Goal: Task Accomplishment & Management: Manage account settings

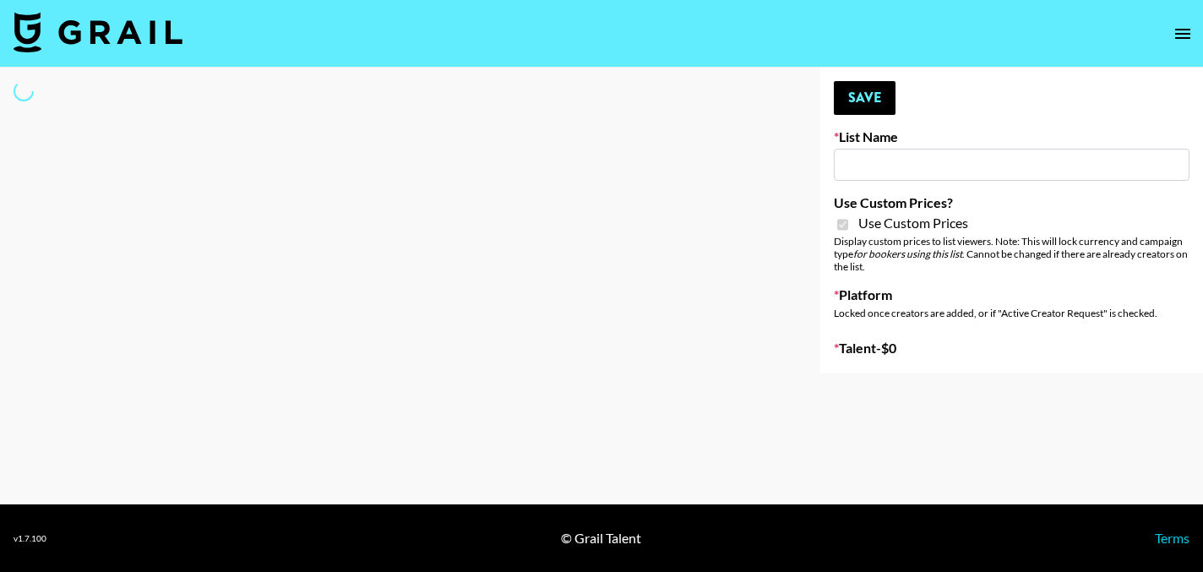
type input "Content Labs for Govee's TV Backlight 3."
checkbox input "true"
select select "Brand"
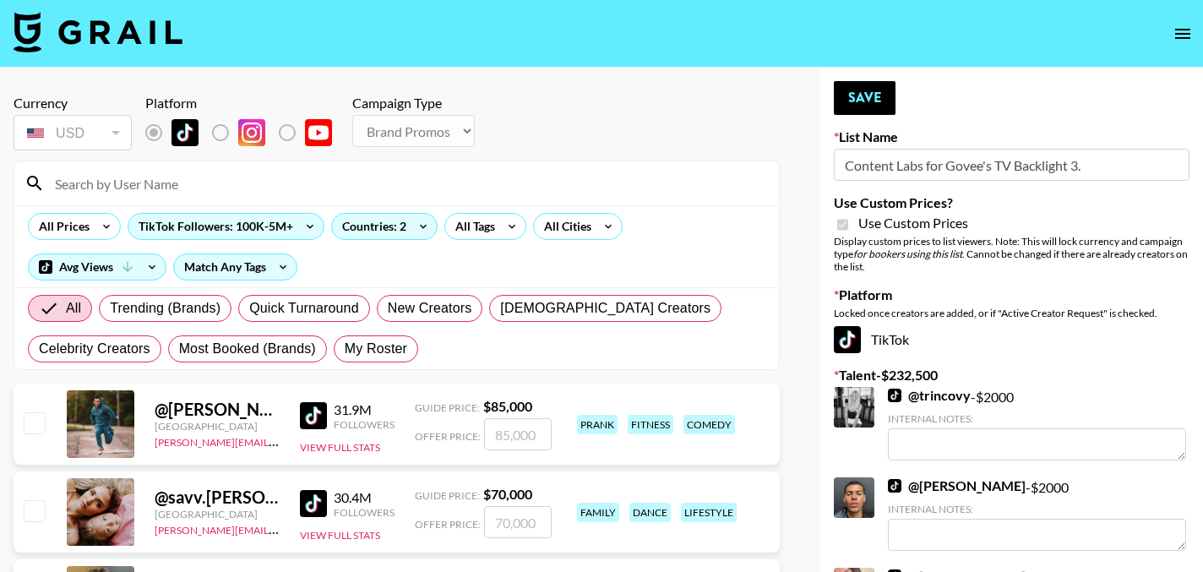
click at [191, 182] on input at bounding box center [407, 183] width 724 height 27
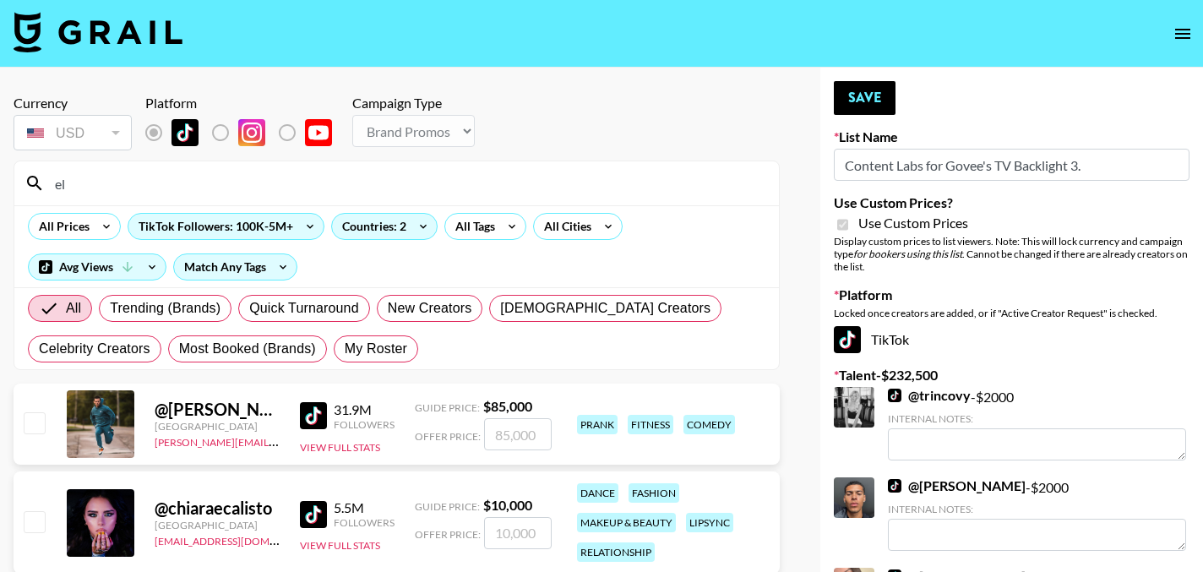
type input "e"
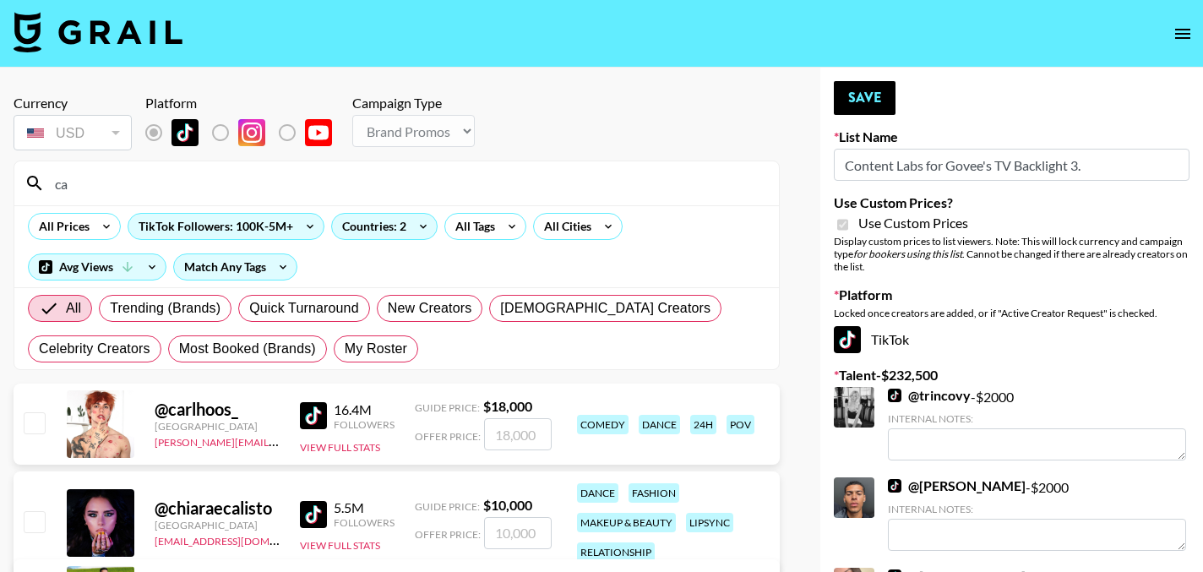
type input "c"
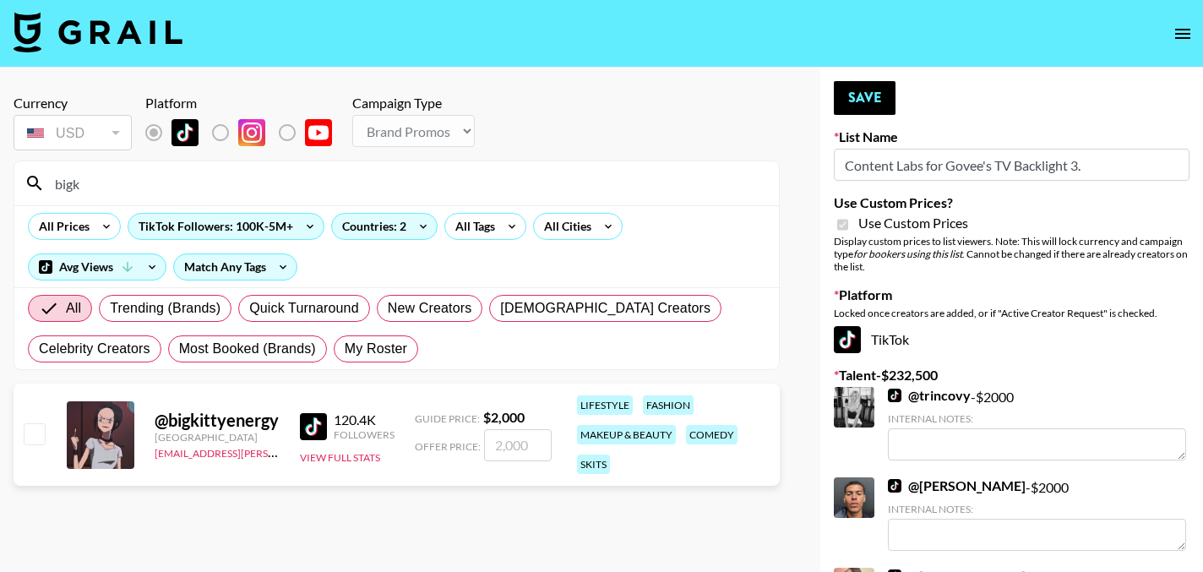
type input "bigk"
click at [35, 435] on input "checkbox" at bounding box center [34, 433] width 20 height 20
checkbox input "true"
type input "2000"
click at [849, 106] on button "Save" at bounding box center [865, 98] width 62 height 34
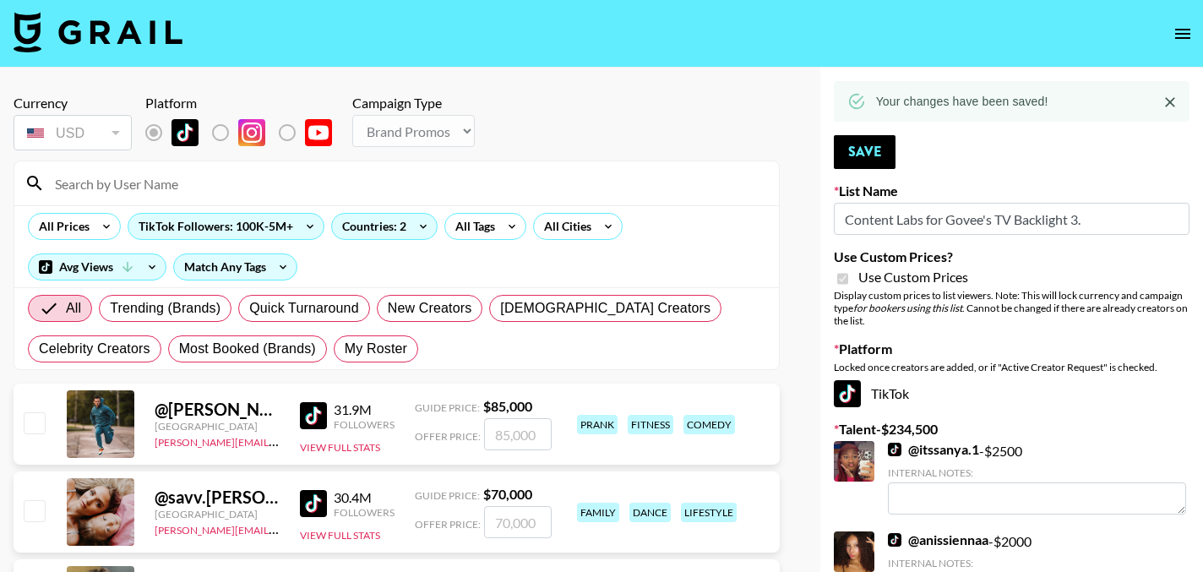
click at [123, 188] on input at bounding box center [407, 183] width 724 height 27
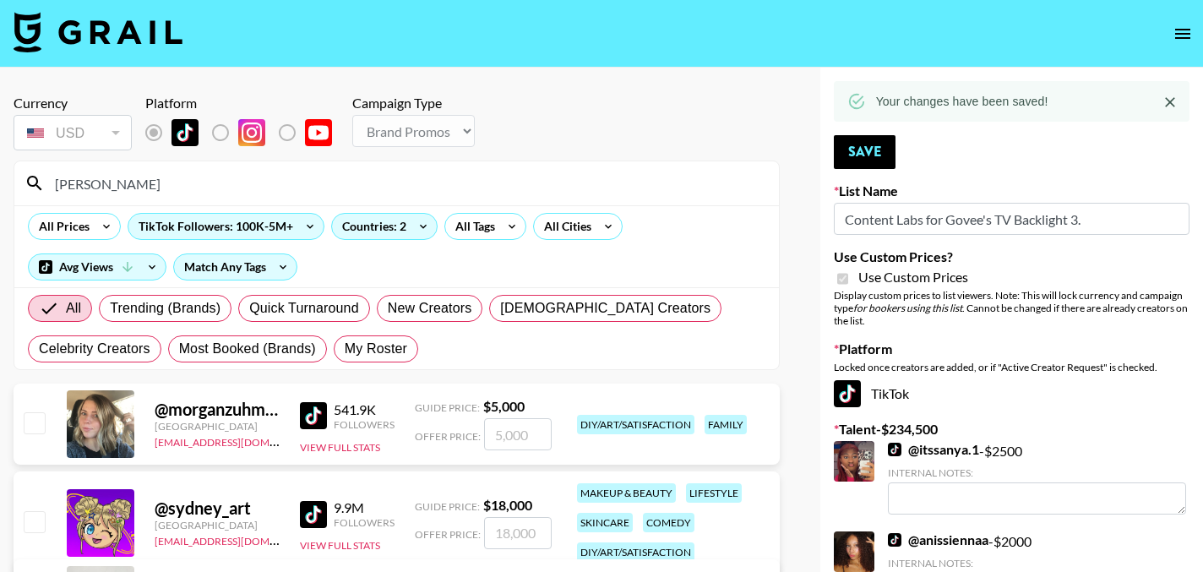
click at [129, 186] on input "morgan" at bounding box center [407, 183] width 724 height 27
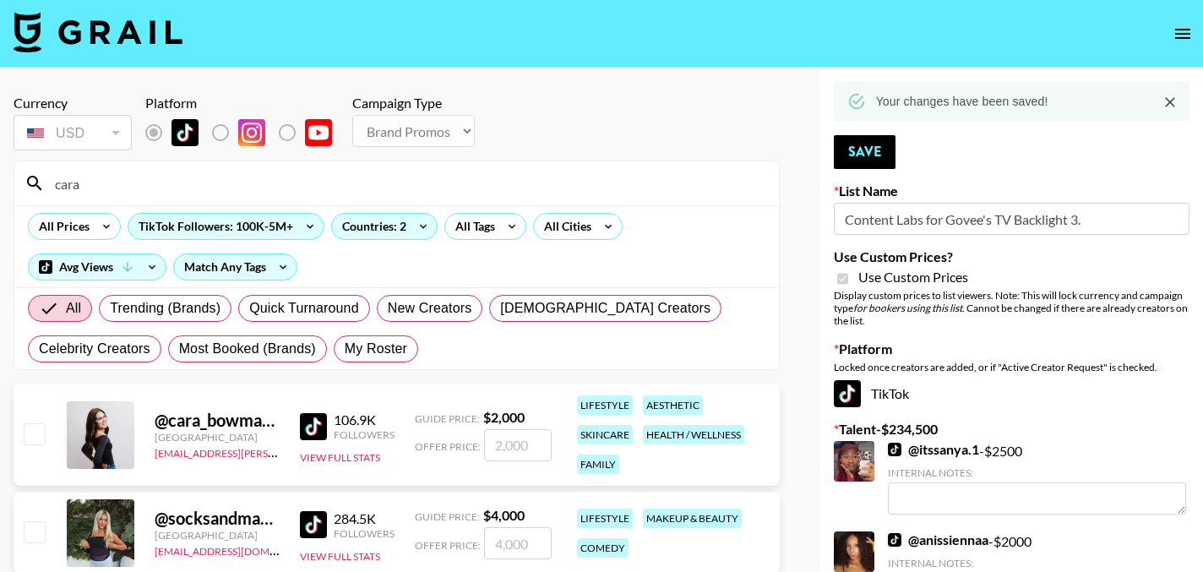
type input "cara"
click at [31, 436] on input "checkbox" at bounding box center [34, 433] width 20 height 20
checkbox input "true"
type input "2000"
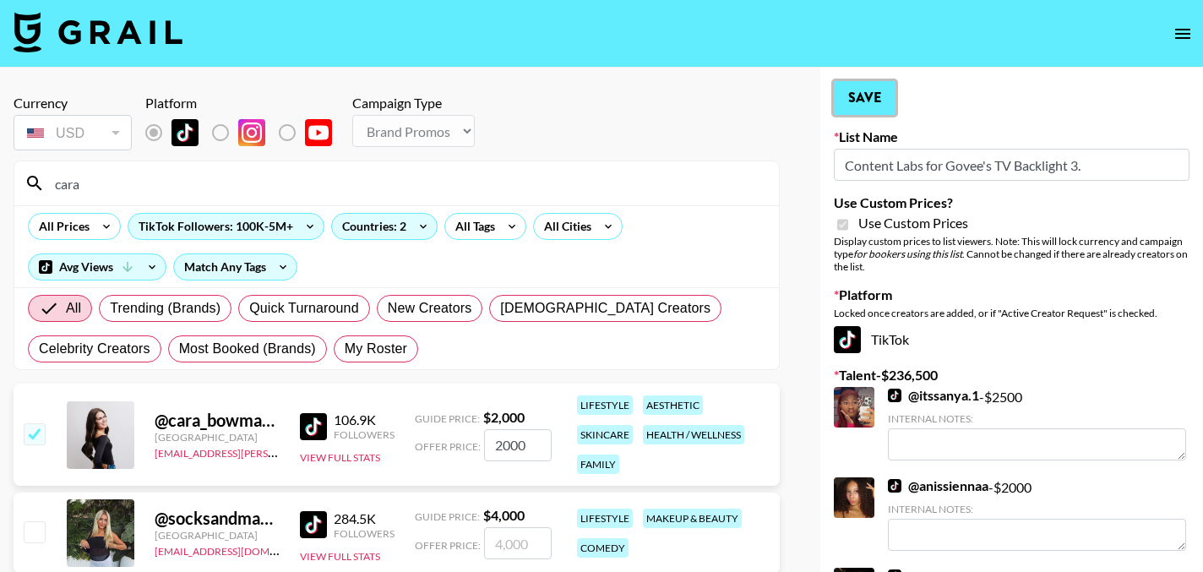
click at [850, 99] on button "Save" at bounding box center [865, 98] width 62 height 34
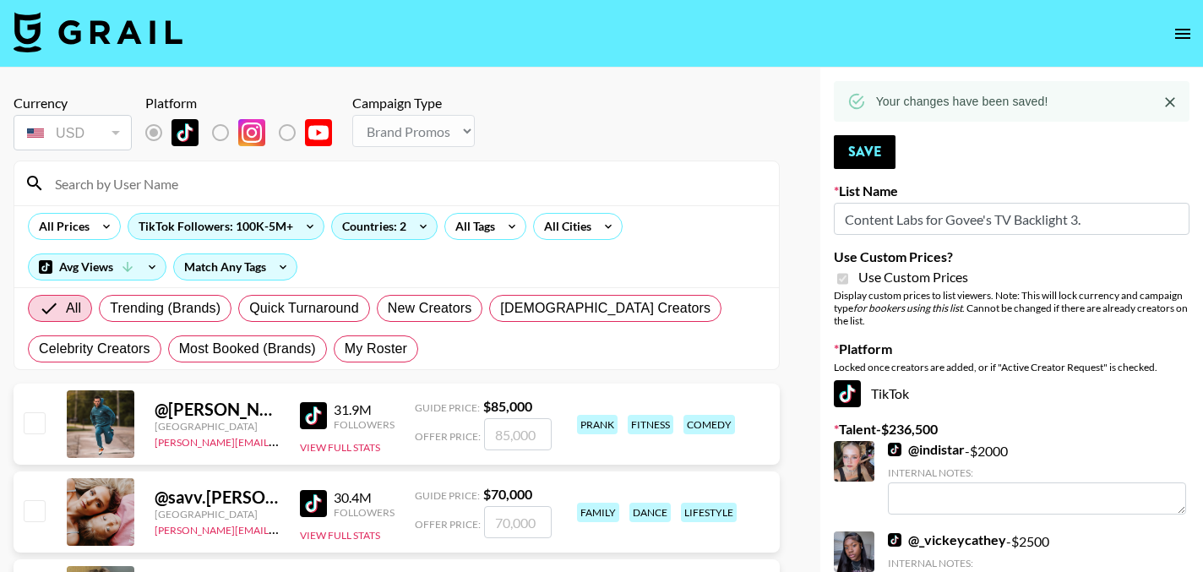
click at [177, 179] on input at bounding box center [407, 183] width 724 height 27
type input "juanmarcelandrhylan"
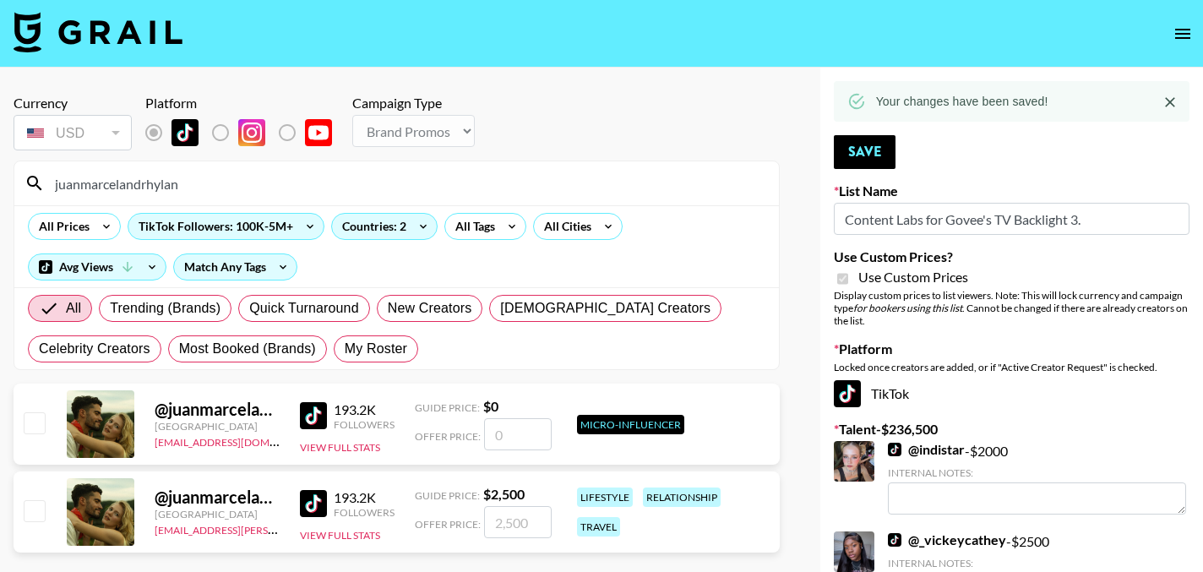
scroll to position [41, 0]
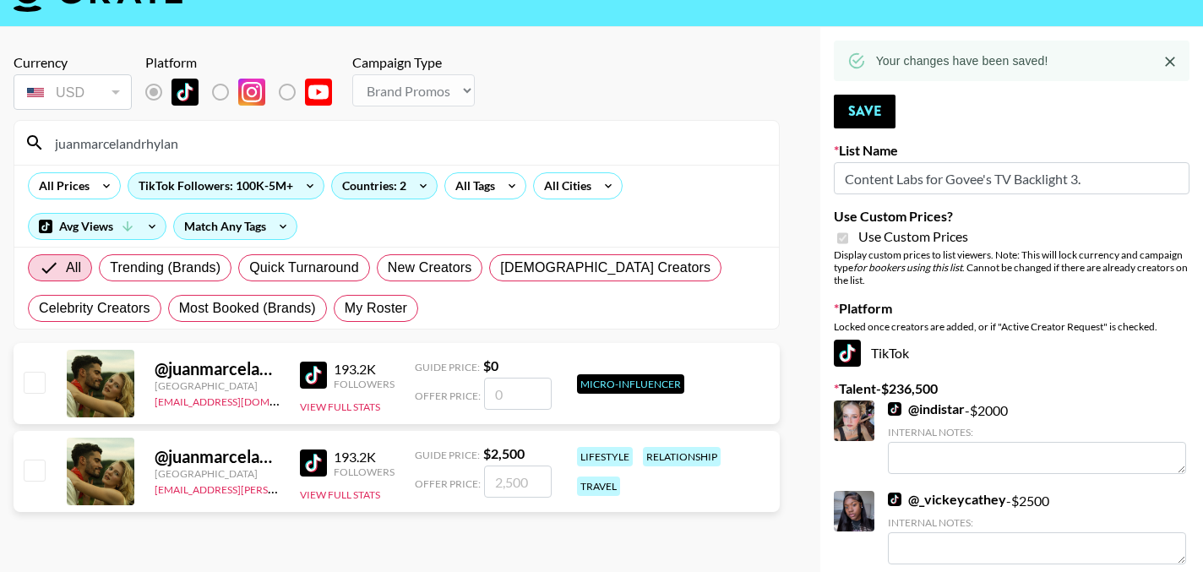
click at [38, 477] on input "checkbox" at bounding box center [34, 470] width 20 height 20
checkbox input "true"
type input "2500"
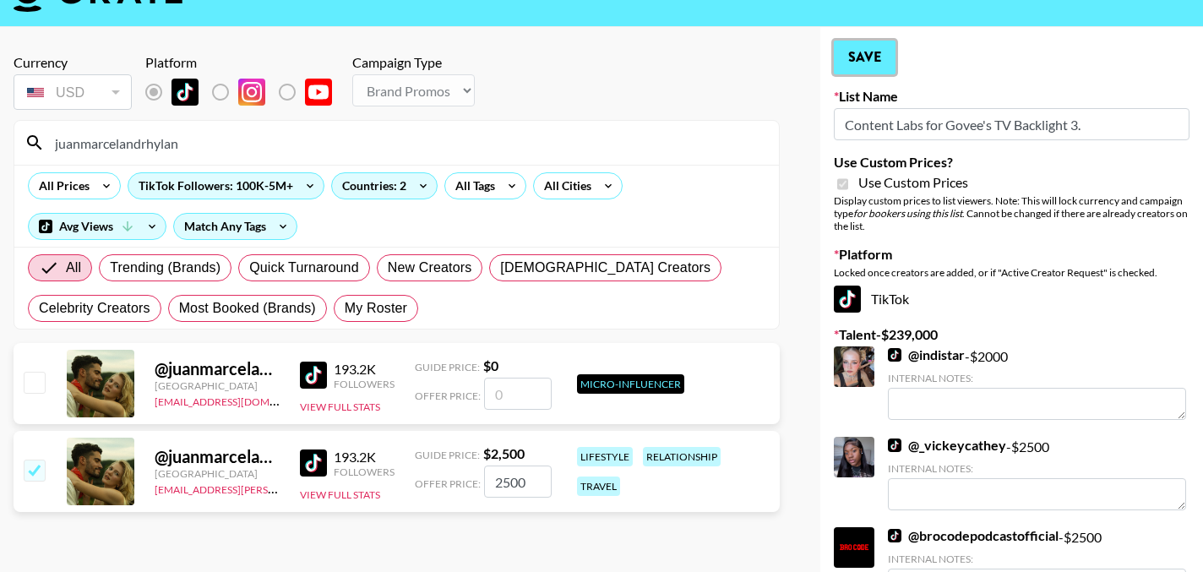
click at [869, 58] on button "Save" at bounding box center [865, 58] width 62 height 34
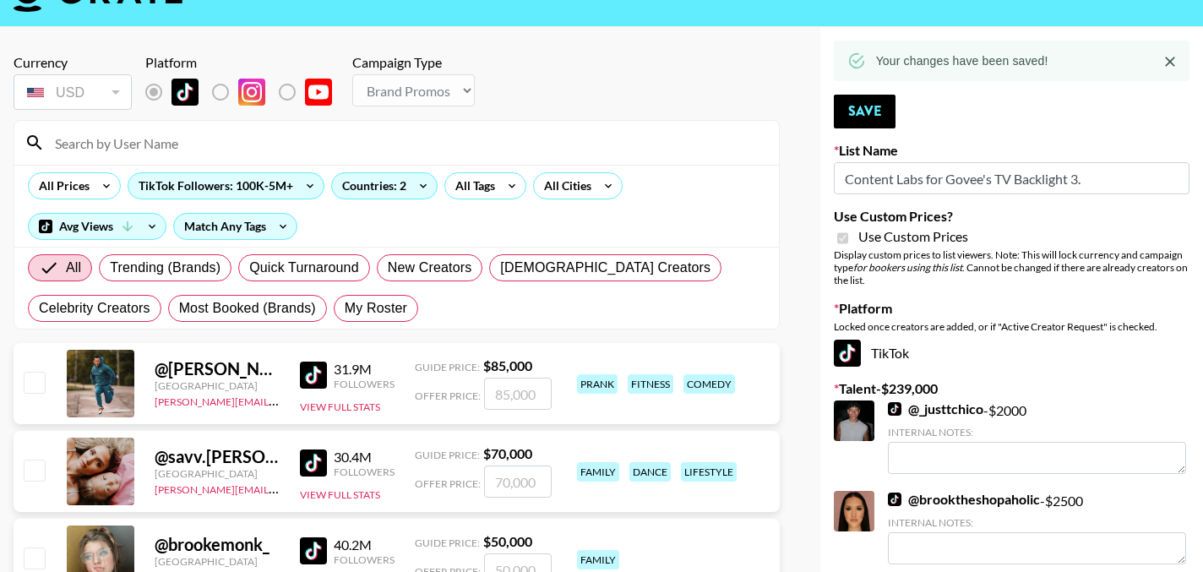
click at [152, 138] on input at bounding box center [407, 142] width 724 height 27
click at [152, 139] on input at bounding box center [407, 142] width 724 height 27
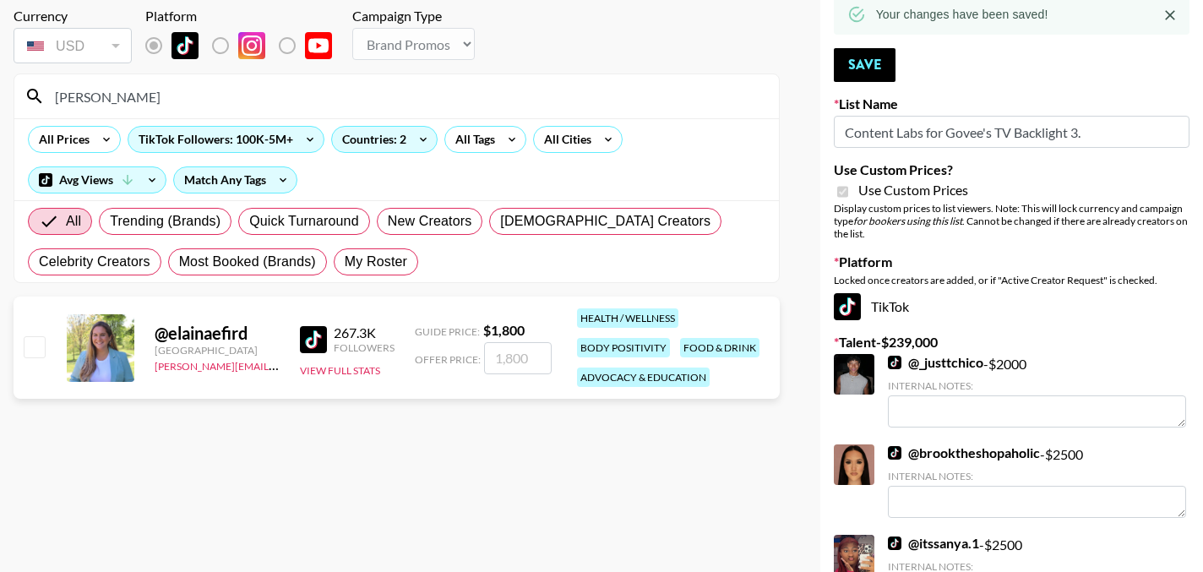
scroll to position [0, 0]
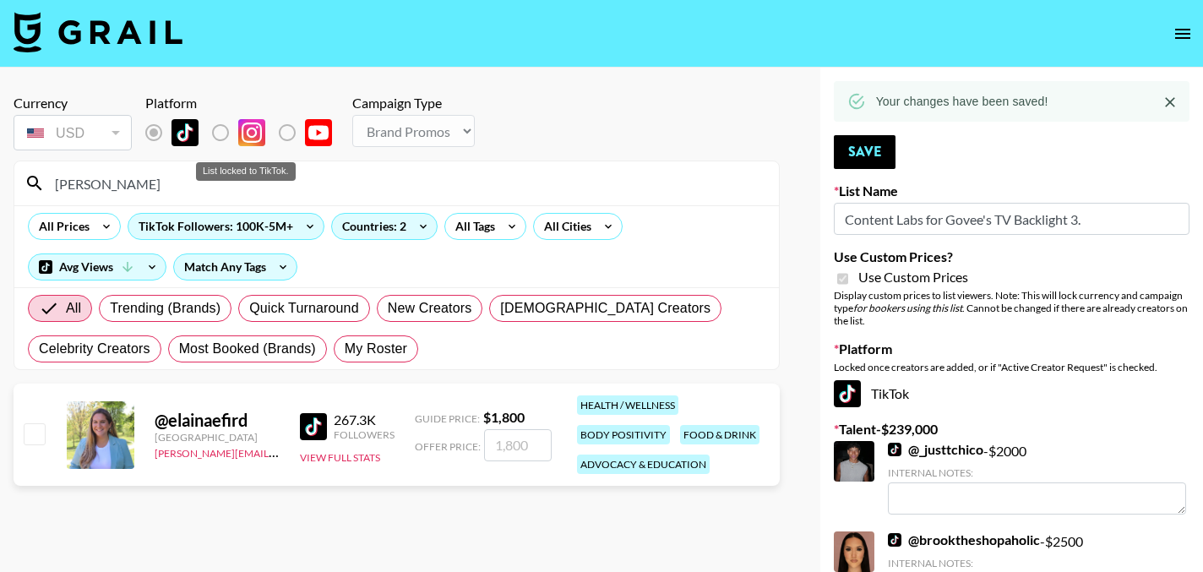
click at [221, 136] on label "List locked to TikTok." at bounding box center [234, 132] width 63 height 35
click at [106, 185] on input "[PERSON_NAME]" at bounding box center [407, 183] width 724 height 27
paste input "baughh"
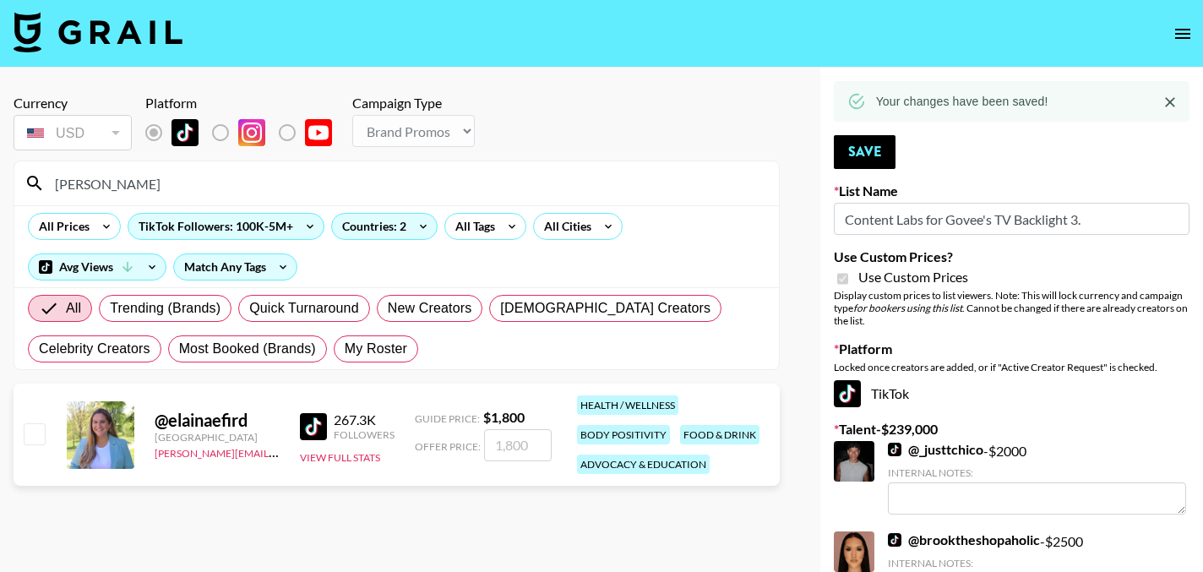
type input "elainabaughh"
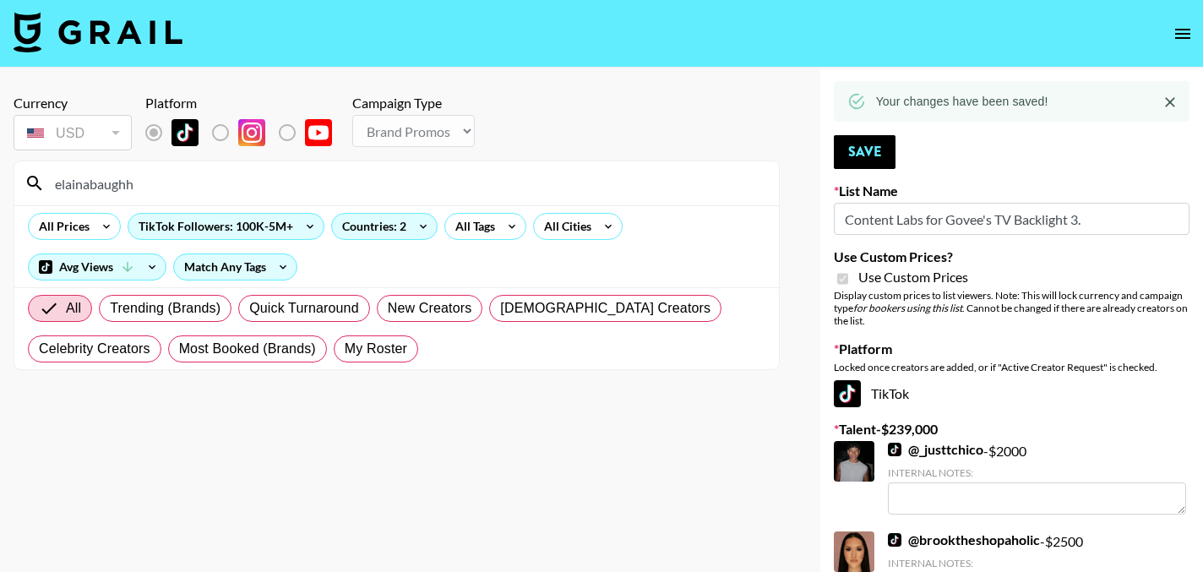
click at [288, 176] on input "elainabaughh" at bounding box center [407, 183] width 724 height 27
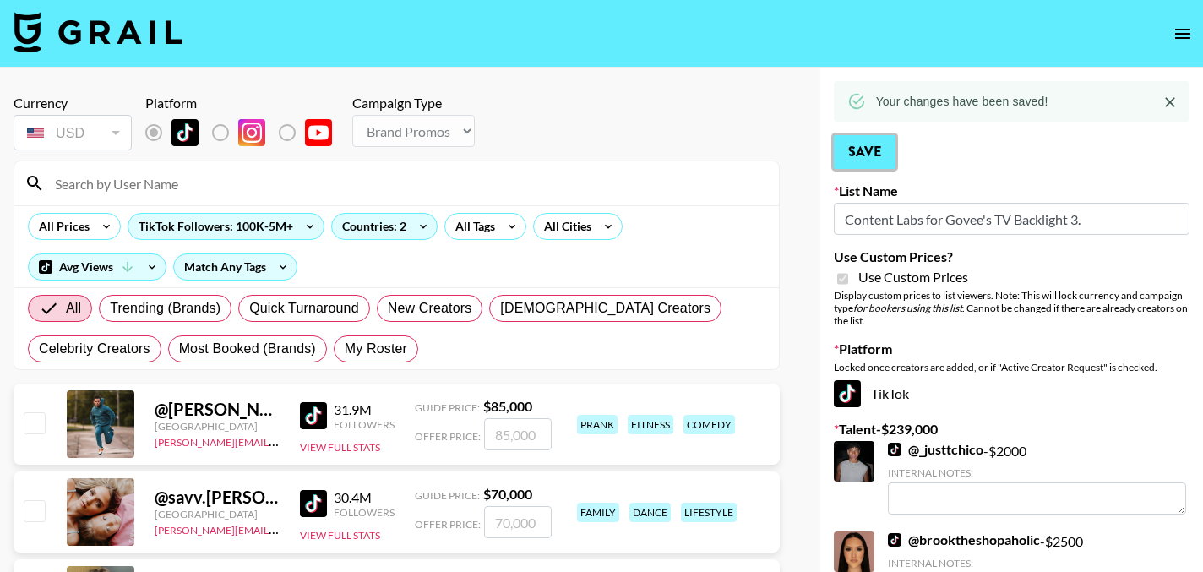
click at [867, 160] on button "Save" at bounding box center [865, 152] width 62 height 34
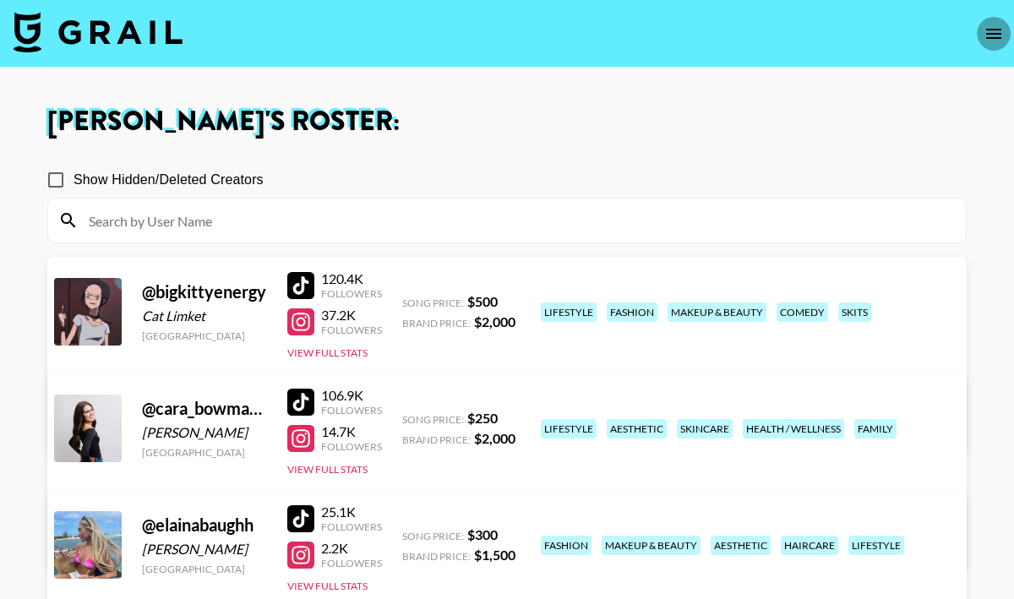
click at [992, 32] on icon "open drawer" at bounding box center [993, 34] width 15 height 10
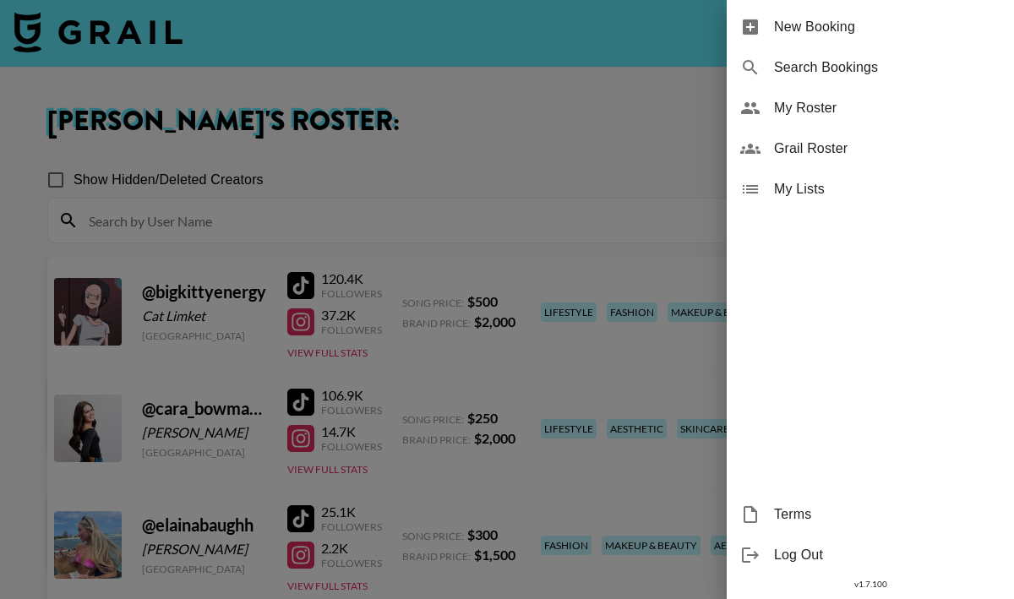
click at [831, 113] on span "My Roster" at bounding box center [887, 108] width 226 height 20
click at [820, 112] on span "My Roster" at bounding box center [887, 108] width 226 height 20
click at [690, 172] on div at bounding box center [507, 299] width 1014 height 599
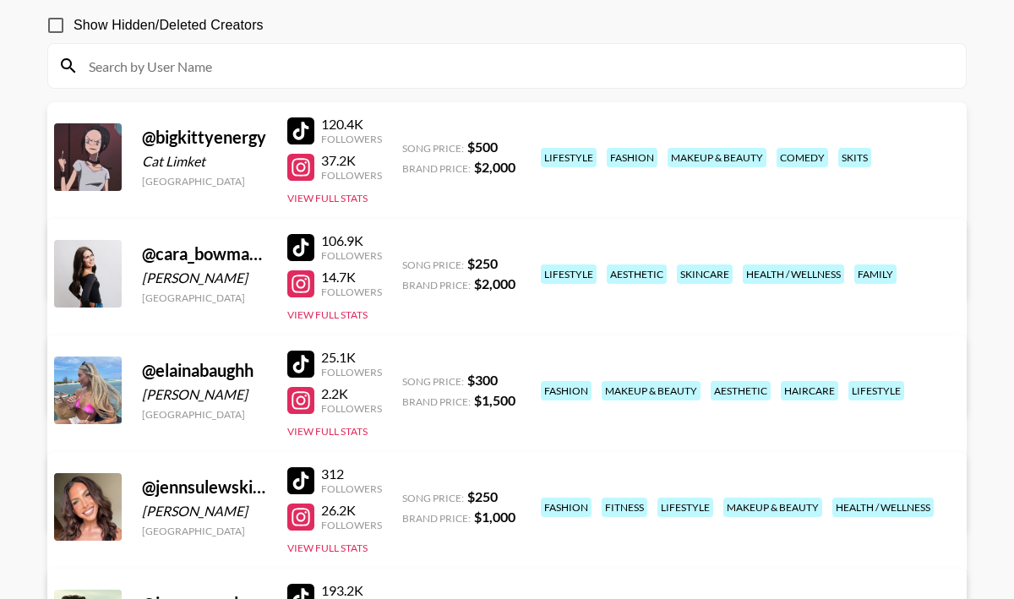
scroll to position [161, 0]
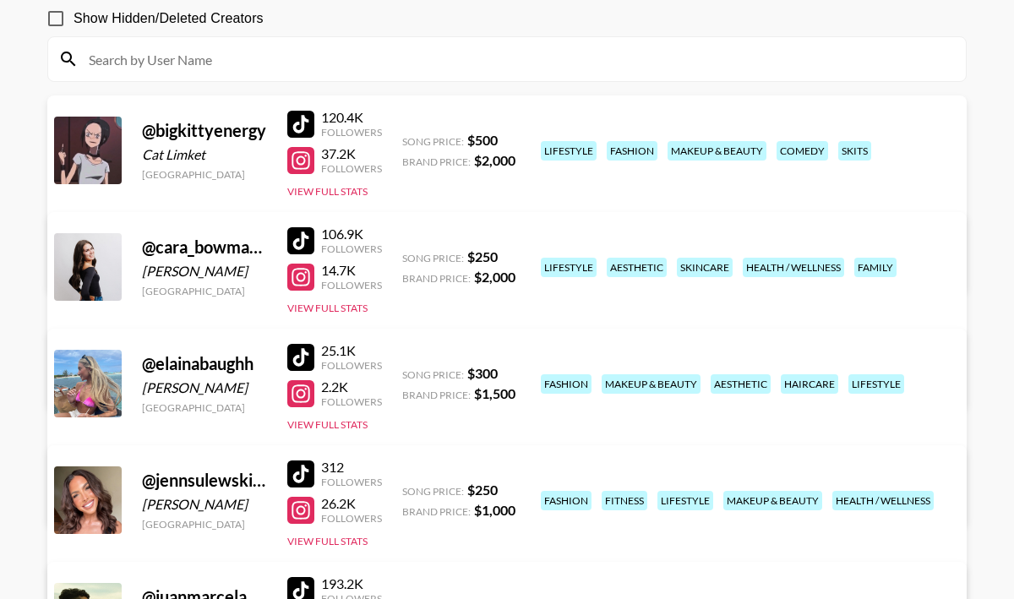
click at [407, 488] on link "View/Edit Details" at bounding box center [243, 496] width 330 height 17
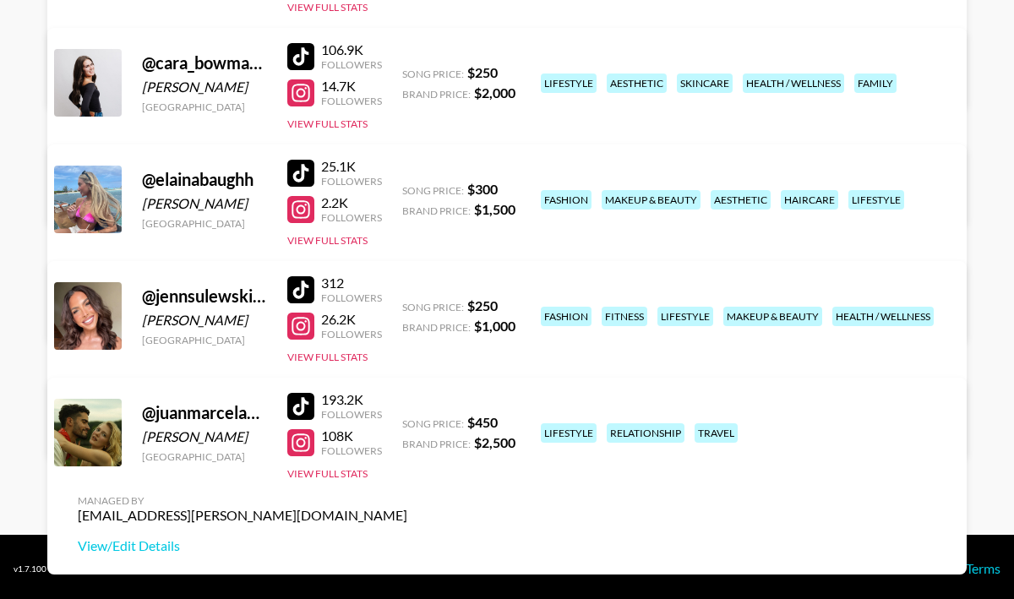
scroll to position [349, 0]
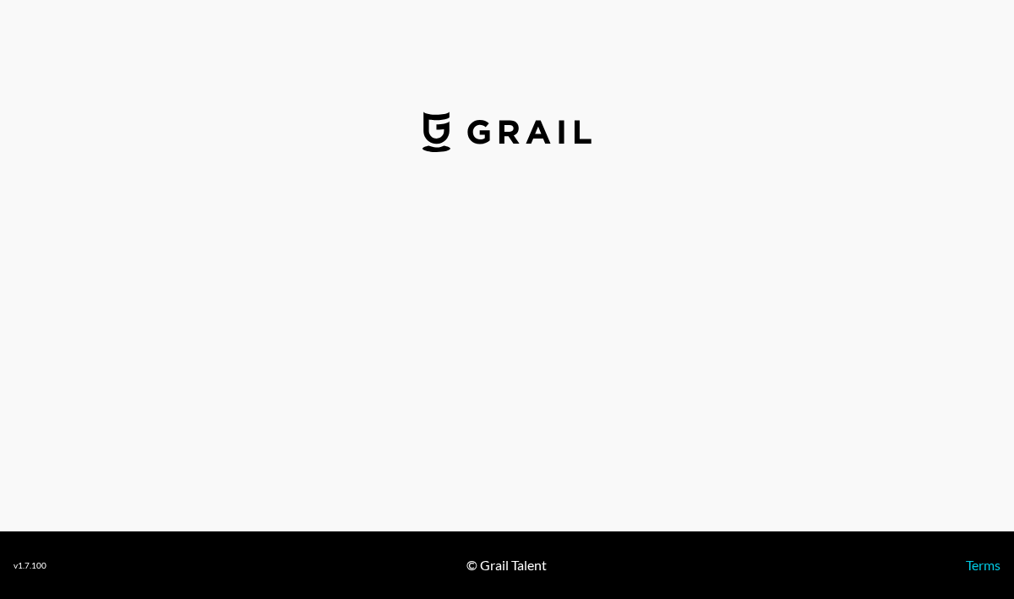
select select "USD"
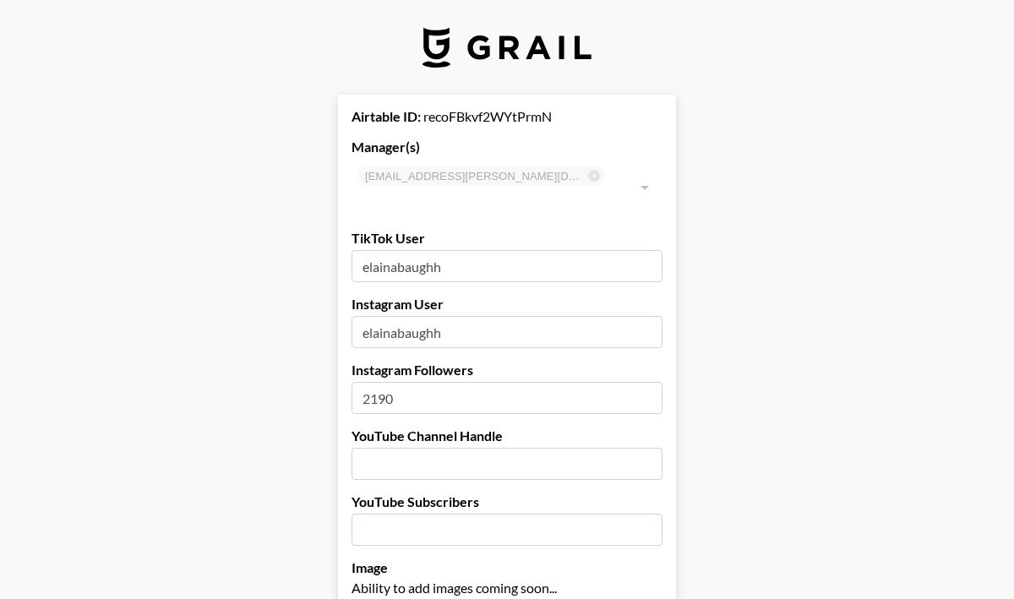
type input "[GEOGRAPHIC_DATA]"
click at [424, 252] on input "elainabaughh" at bounding box center [507, 266] width 311 height 32
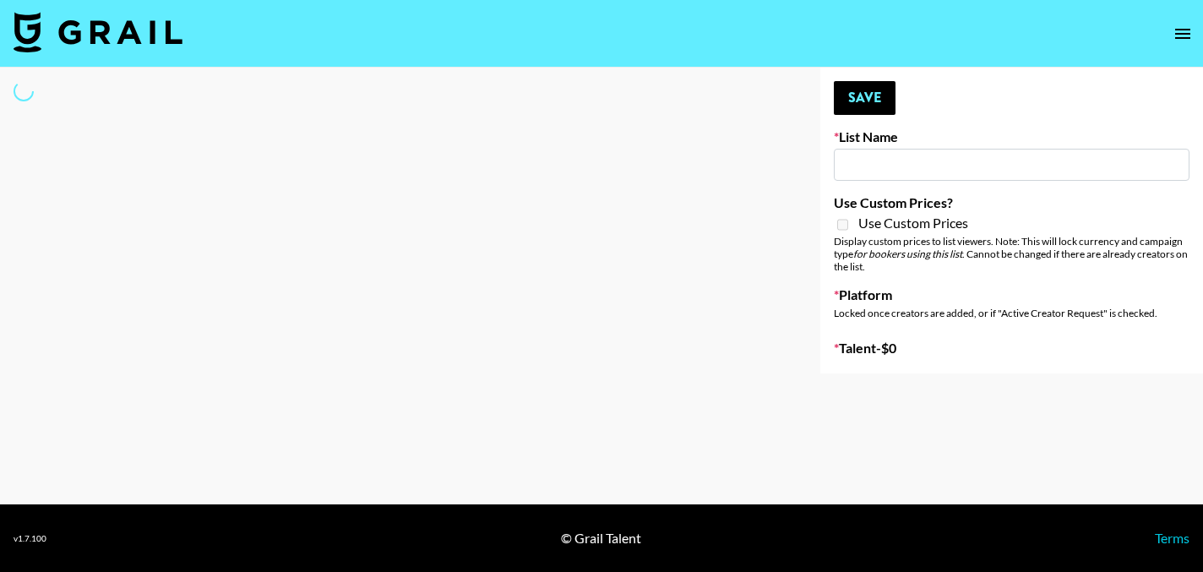
type input "New York Fashion Week Sep 25"
select select "Song"
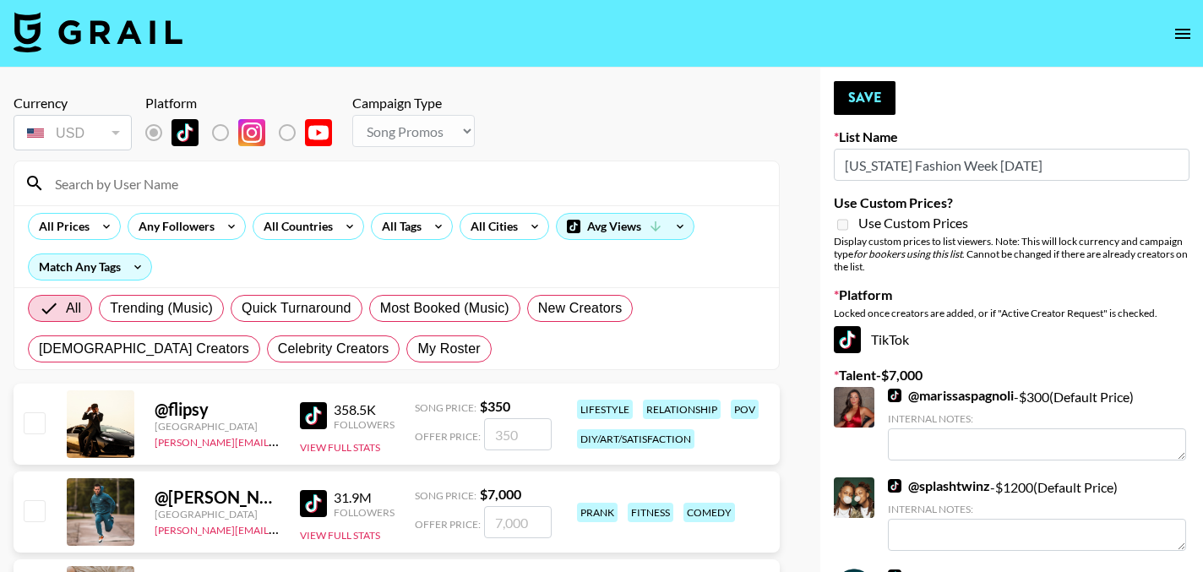
click at [196, 195] on input at bounding box center [407, 183] width 724 height 27
type input "juanmarcelandrhylan"
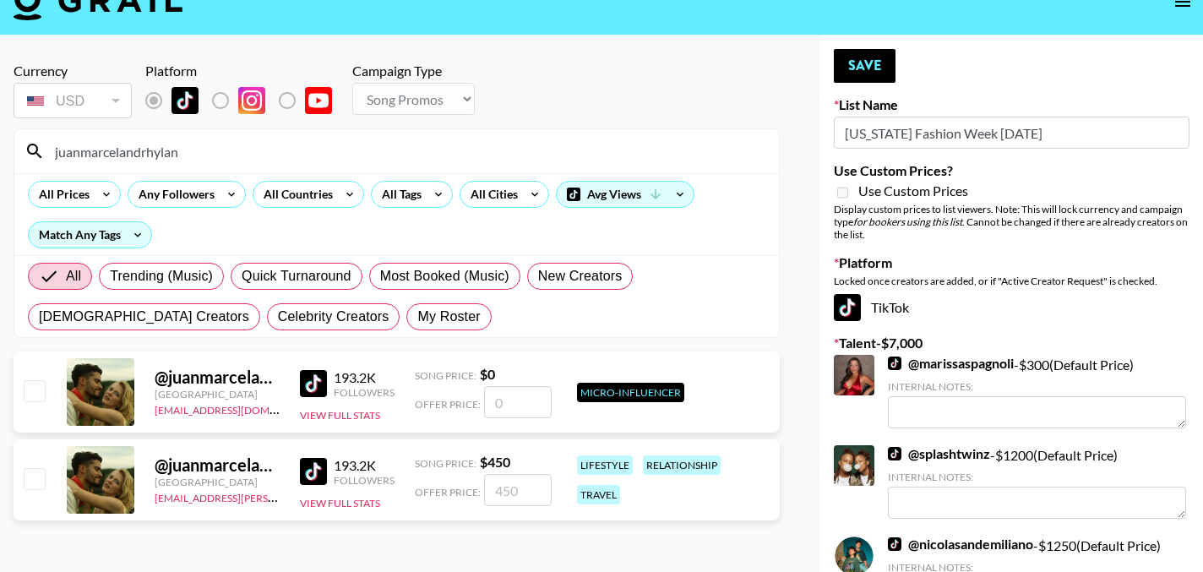
scroll to position [46, 0]
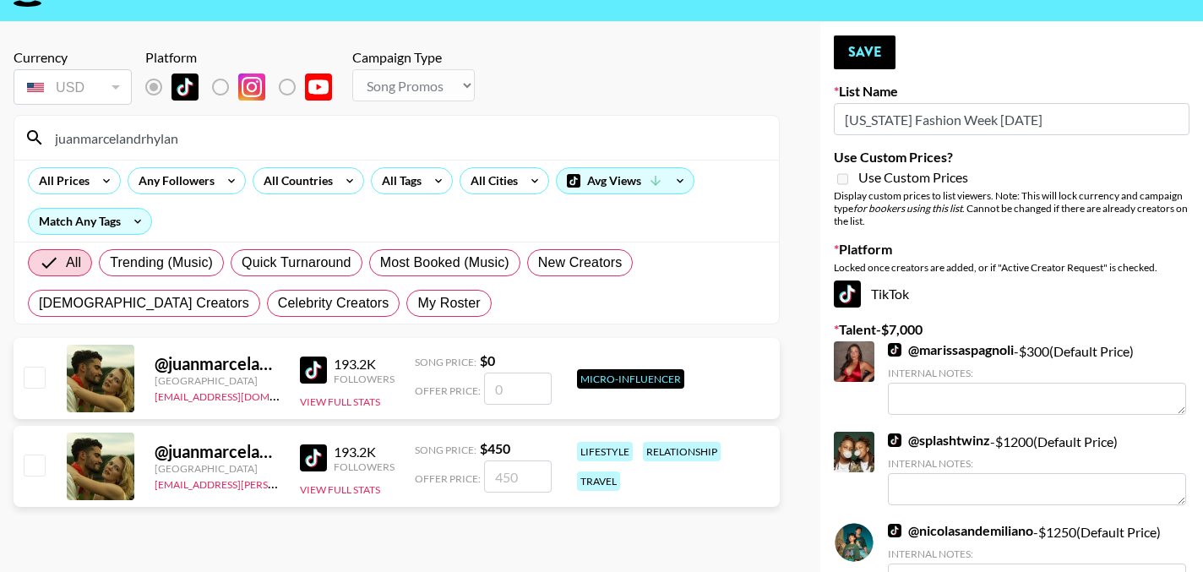
click at [33, 472] on input "checkbox" at bounding box center [34, 465] width 20 height 20
checkbox input "true"
type input "450"
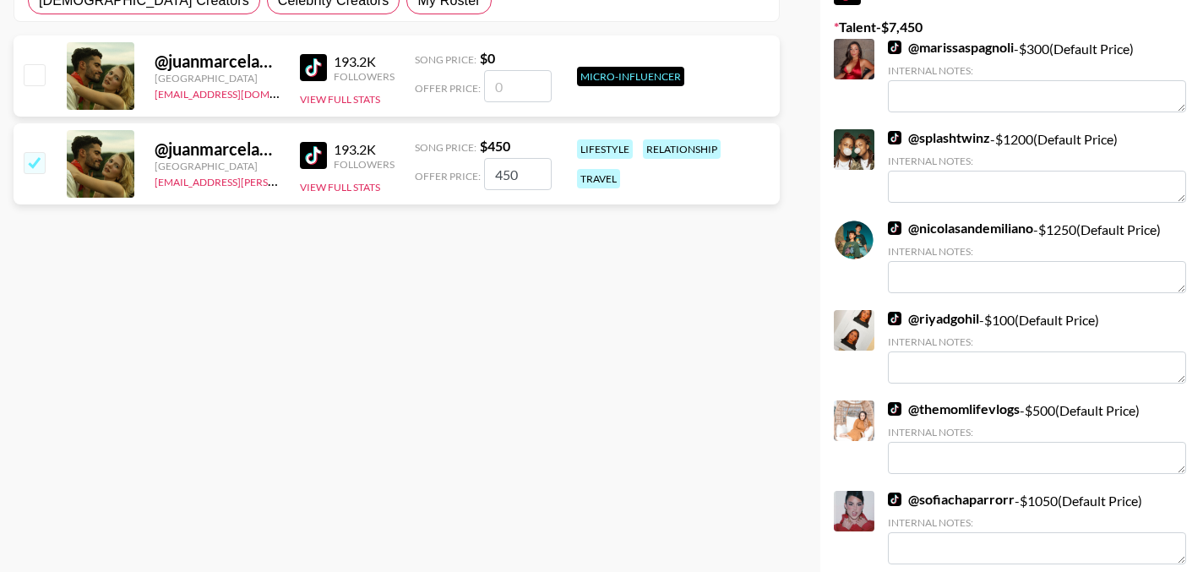
scroll to position [0, 0]
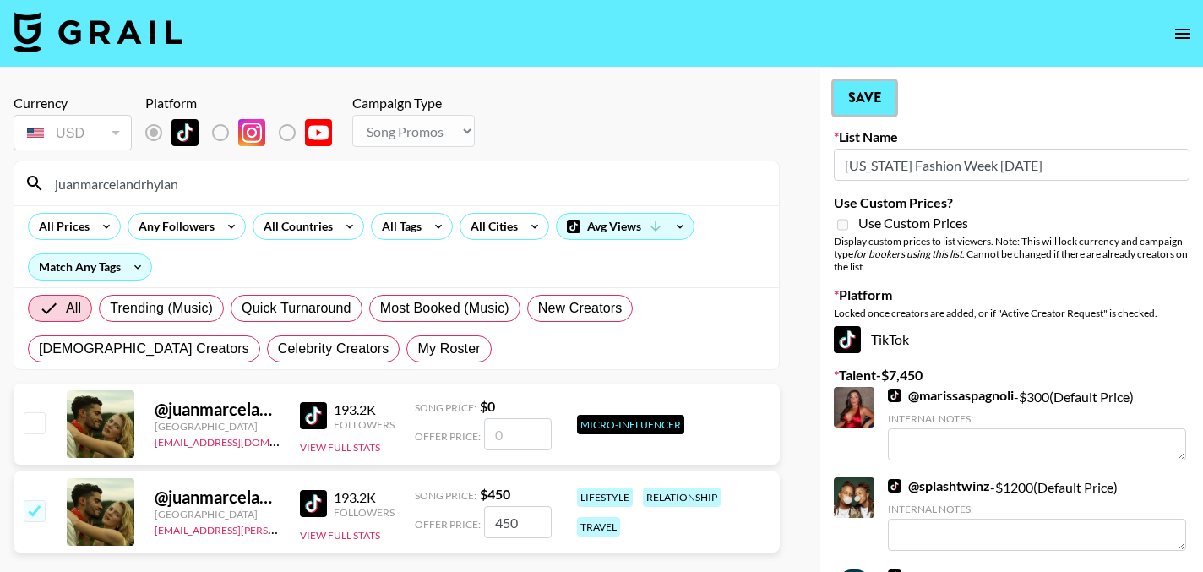
click at [875, 103] on button "Save" at bounding box center [865, 98] width 62 height 34
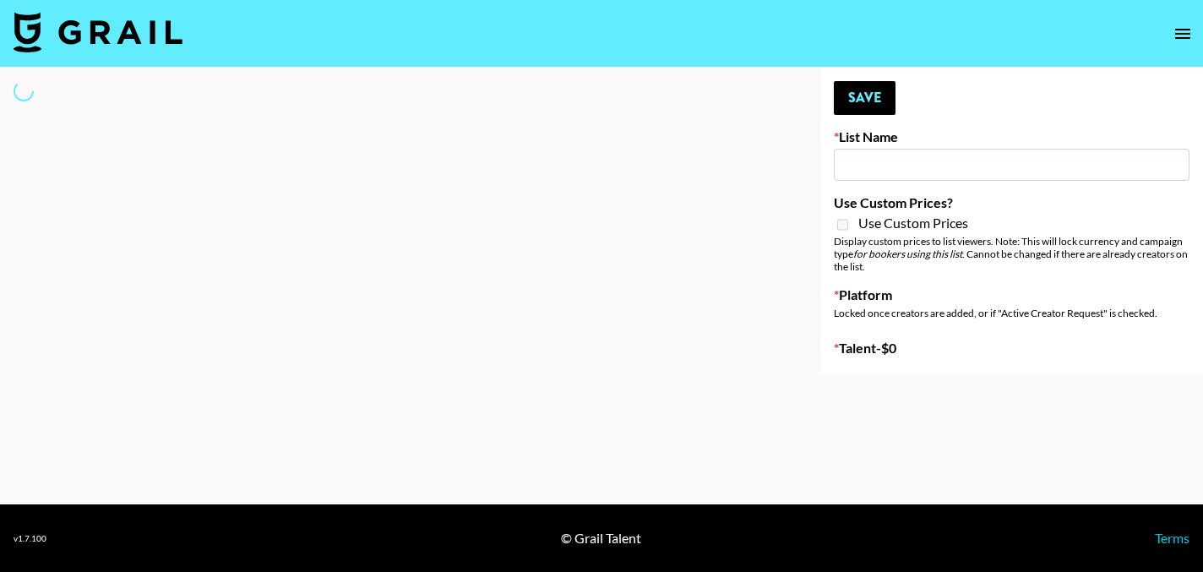
select select "Song"
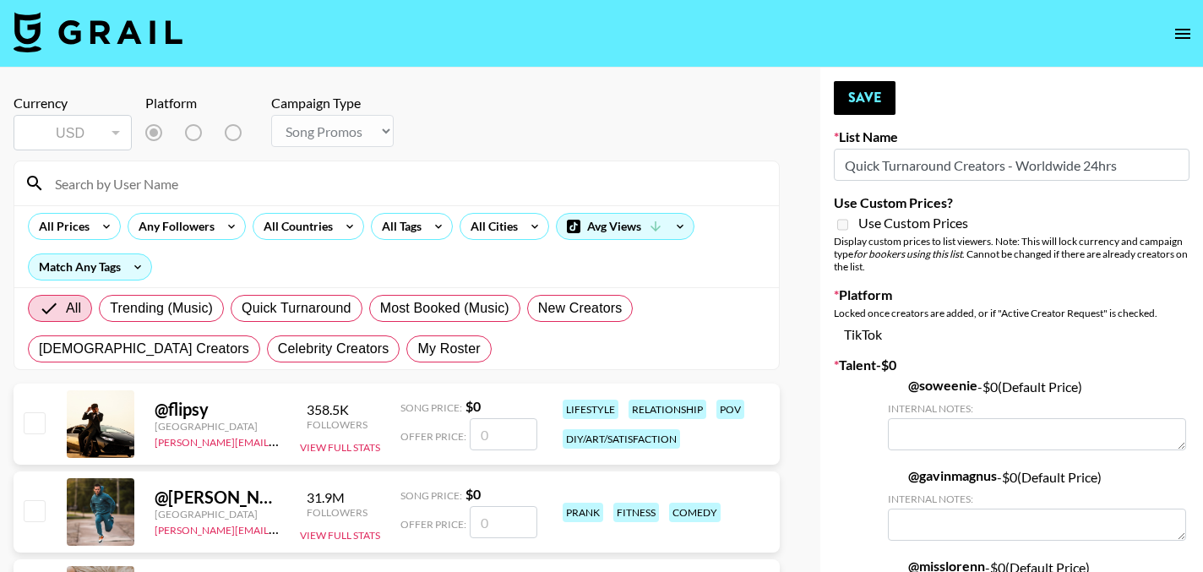
type input "Quick Turnaround Creators - Worldwide 24hrs"
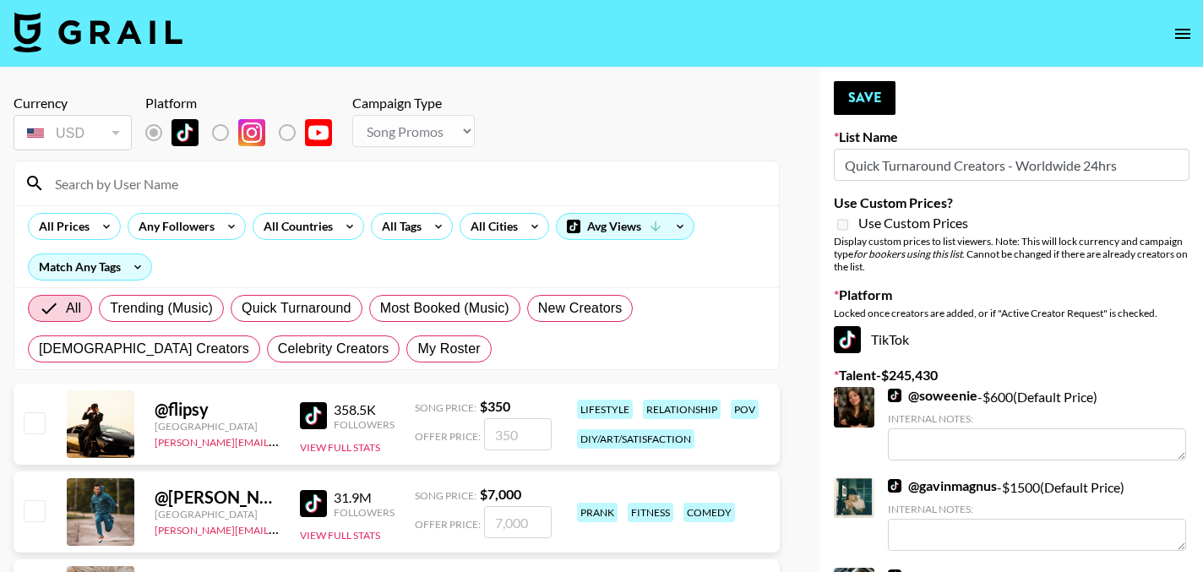
click at [203, 182] on input at bounding box center [407, 183] width 724 height 27
click at [110, 192] on input "[PERSON_NAME]" at bounding box center [407, 183] width 724 height 27
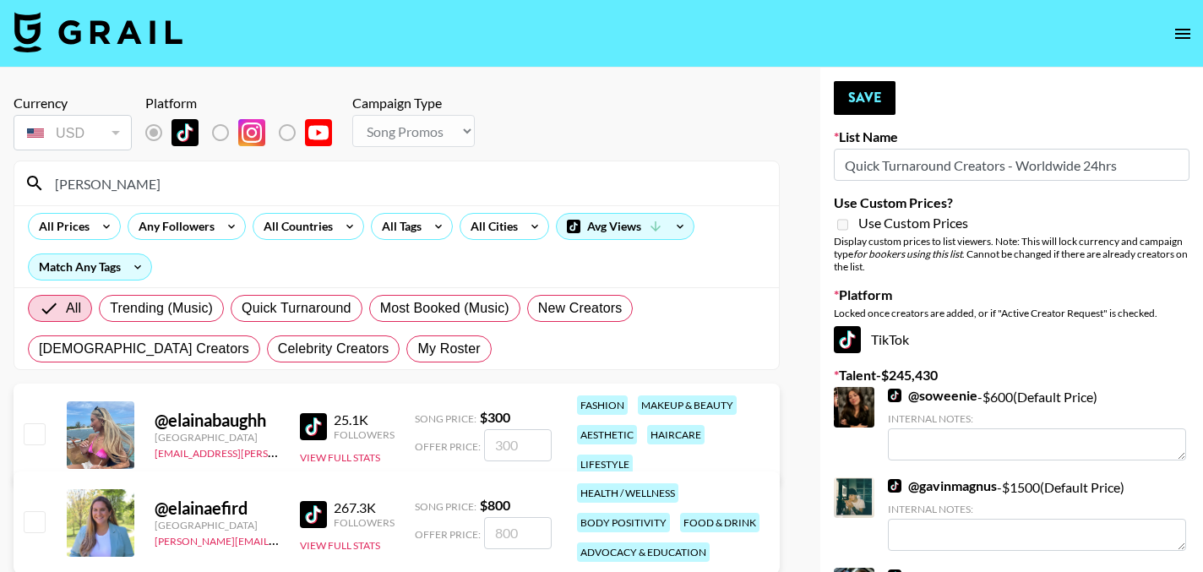
type input "[PERSON_NAME]"
click at [37, 434] on input "checkbox" at bounding box center [34, 433] width 20 height 20
checkbox input "true"
type input "300"
click at [869, 96] on button "Save" at bounding box center [865, 98] width 62 height 34
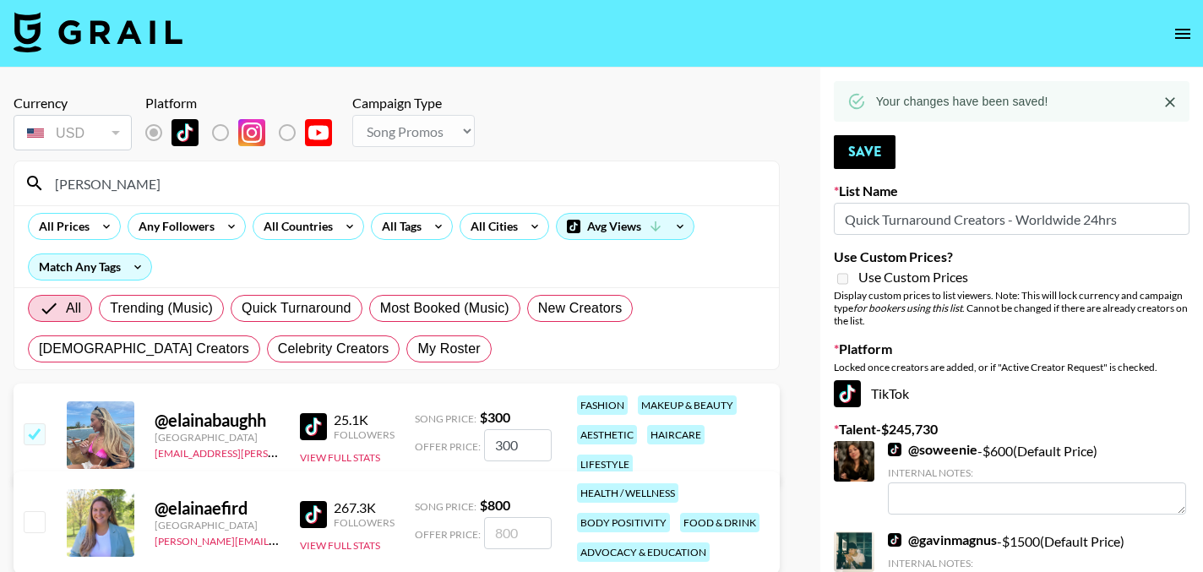
click at [196, 189] on input "[PERSON_NAME]" at bounding box center [407, 183] width 724 height 27
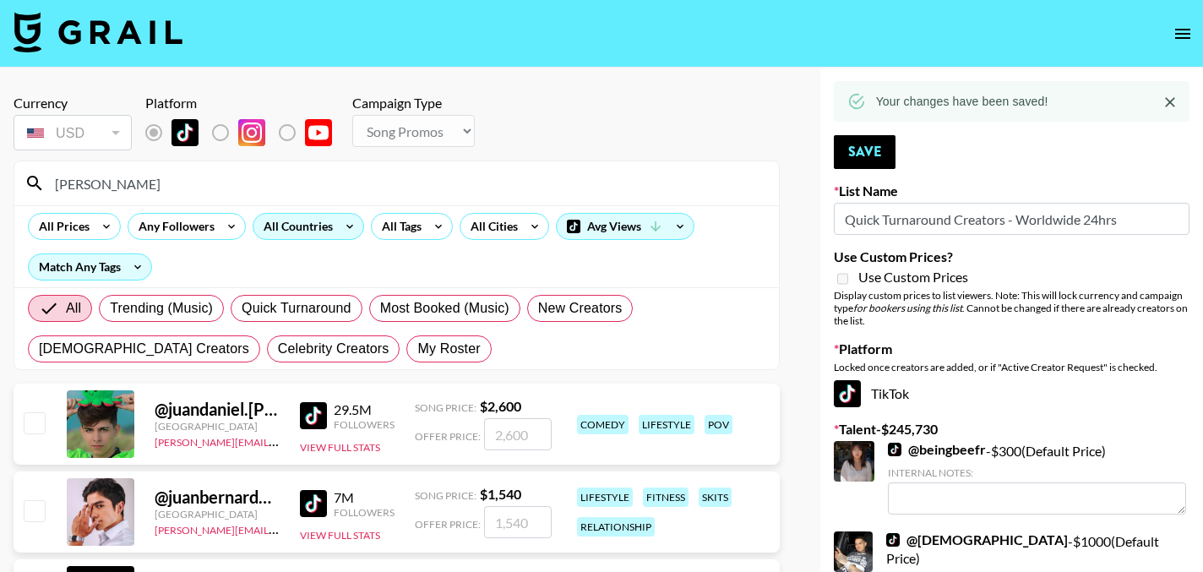
type input "juanmarcelandrhylan"
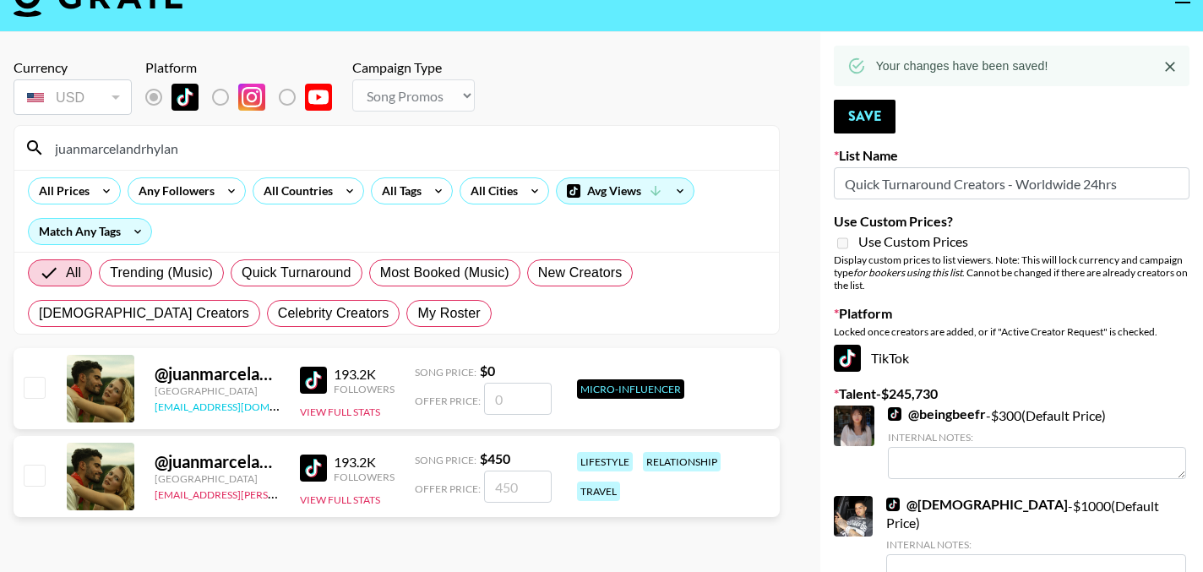
scroll to position [37, 0]
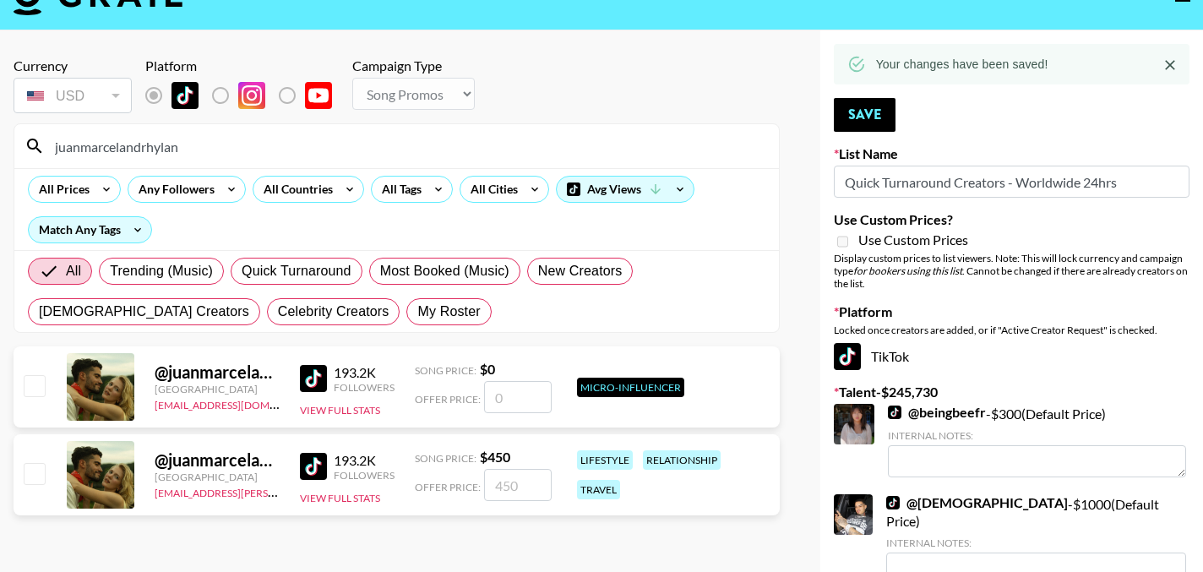
click at [42, 474] on input "checkbox" at bounding box center [34, 473] width 20 height 20
checkbox input "true"
type input "450"
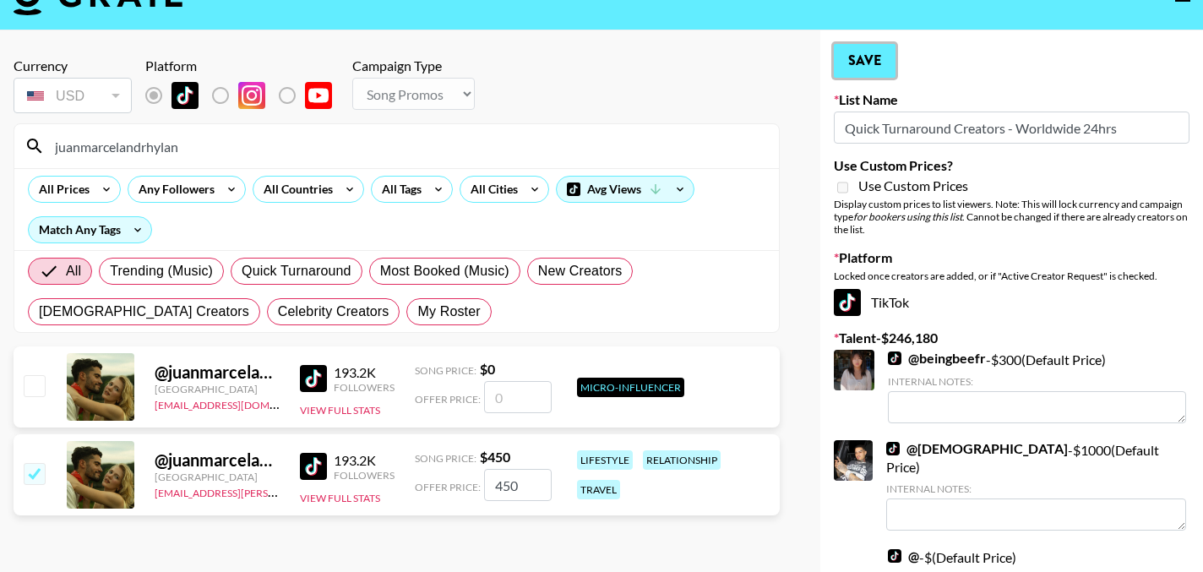
click at [861, 68] on button "Save" at bounding box center [865, 61] width 62 height 34
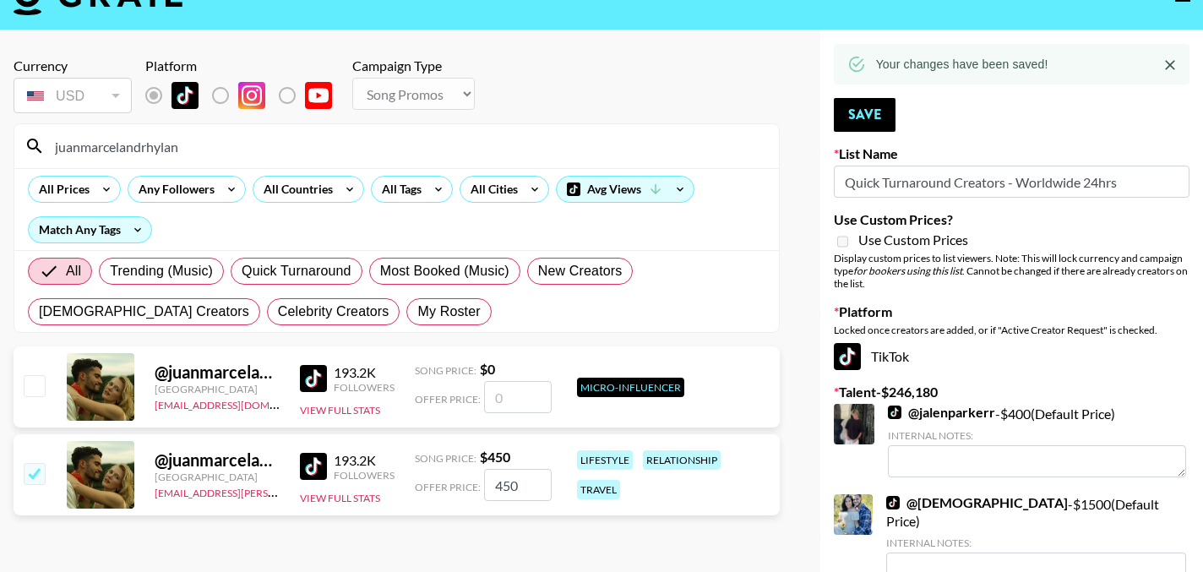
click at [120, 146] on input "juanmarcelandrhylan" at bounding box center [407, 146] width 724 height 27
click at [137, 148] on input "juanmarcelandrhylan" at bounding box center [407, 146] width 724 height 27
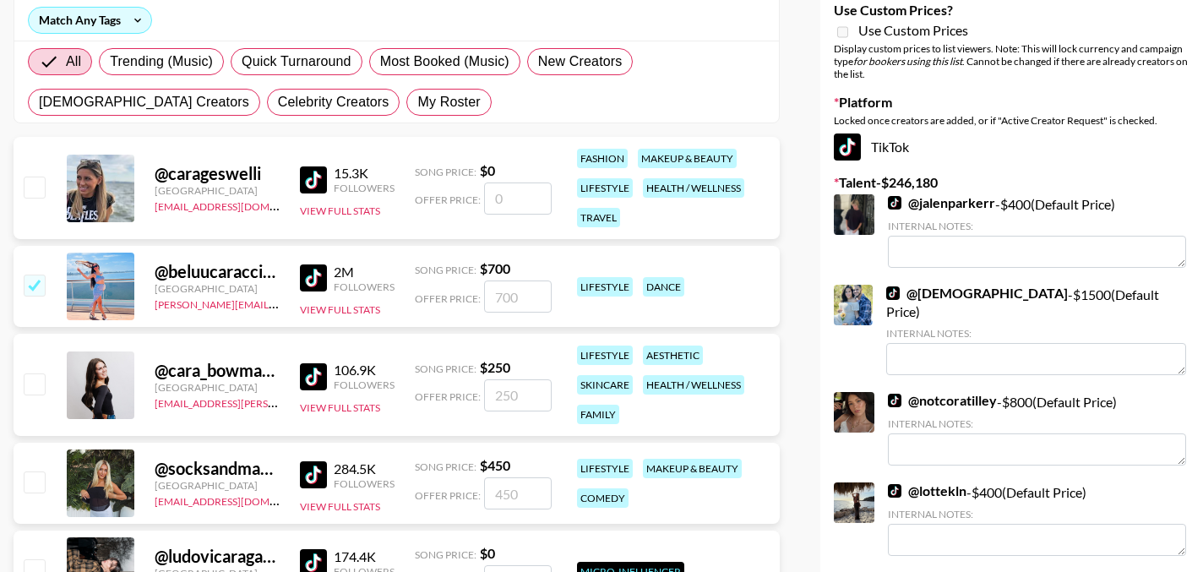
scroll to position [248, 0]
type input "cara"
click at [39, 384] on input "checkbox" at bounding box center [34, 383] width 20 height 20
checkbox input "true"
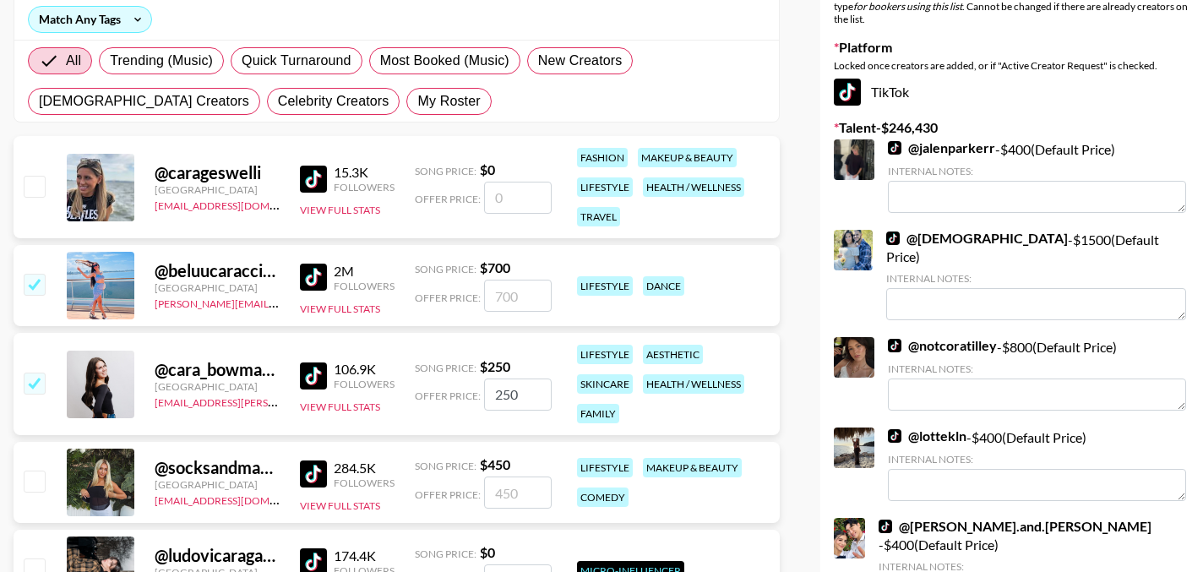
type input "250"
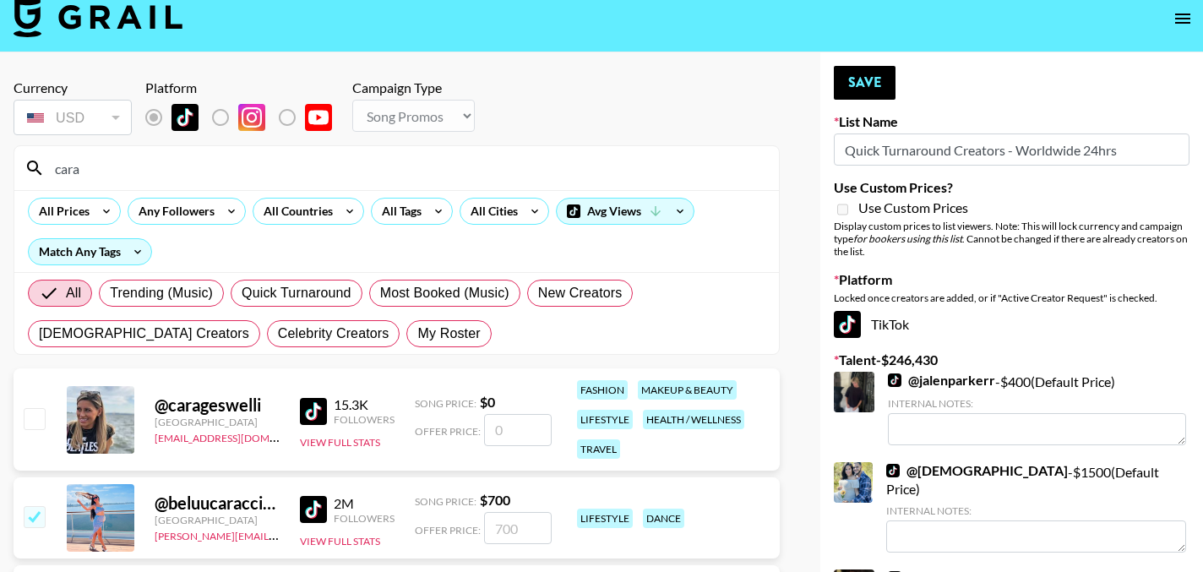
scroll to position [0, 0]
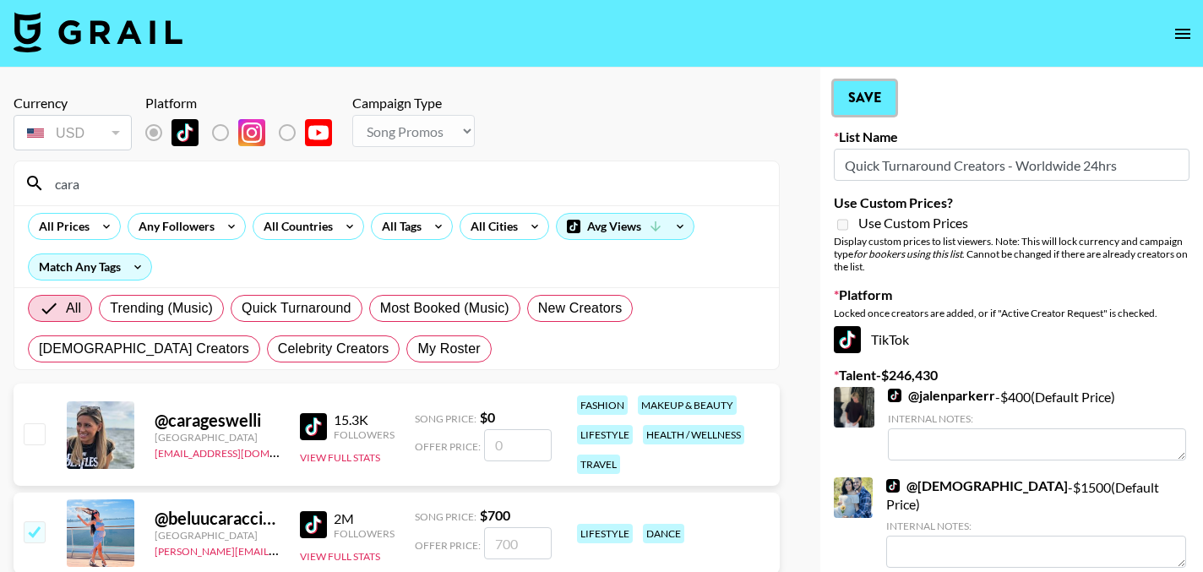
click at [880, 97] on button "Save" at bounding box center [865, 98] width 62 height 34
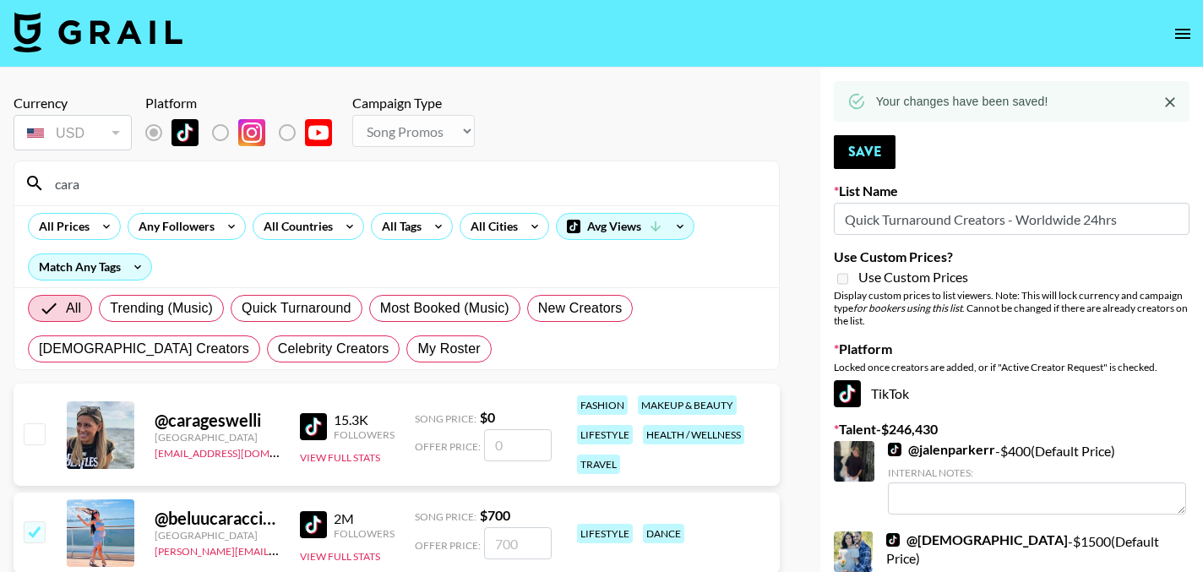
click at [95, 185] on input "cara" at bounding box center [407, 183] width 724 height 27
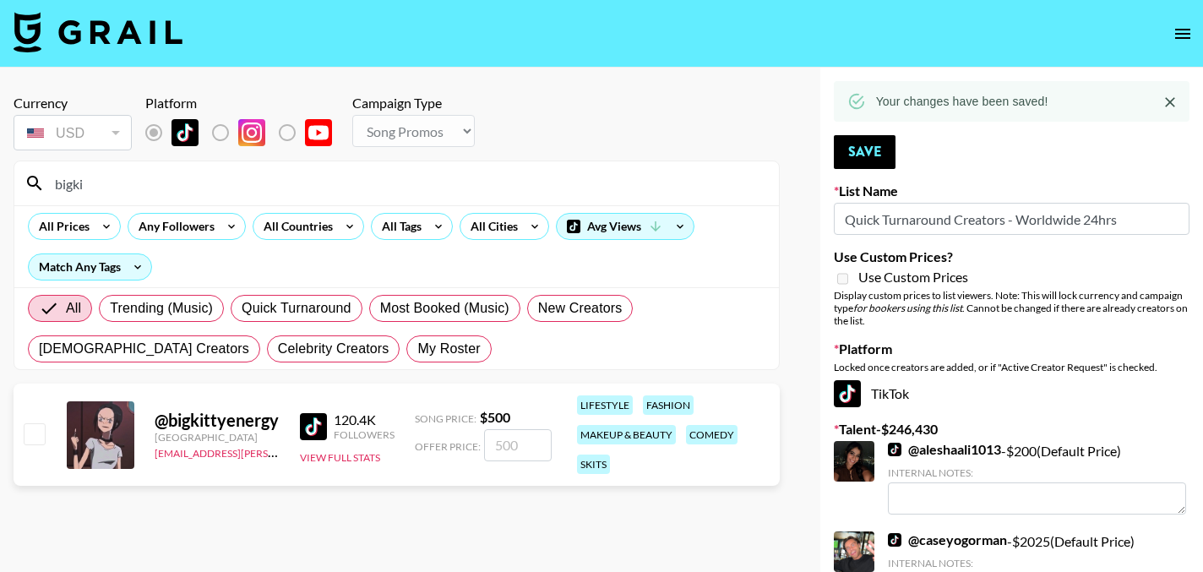
type input "bigki"
click at [30, 435] on input "checkbox" at bounding box center [34, 433] width 20 height 20
checkbox input "true"
type input "500"
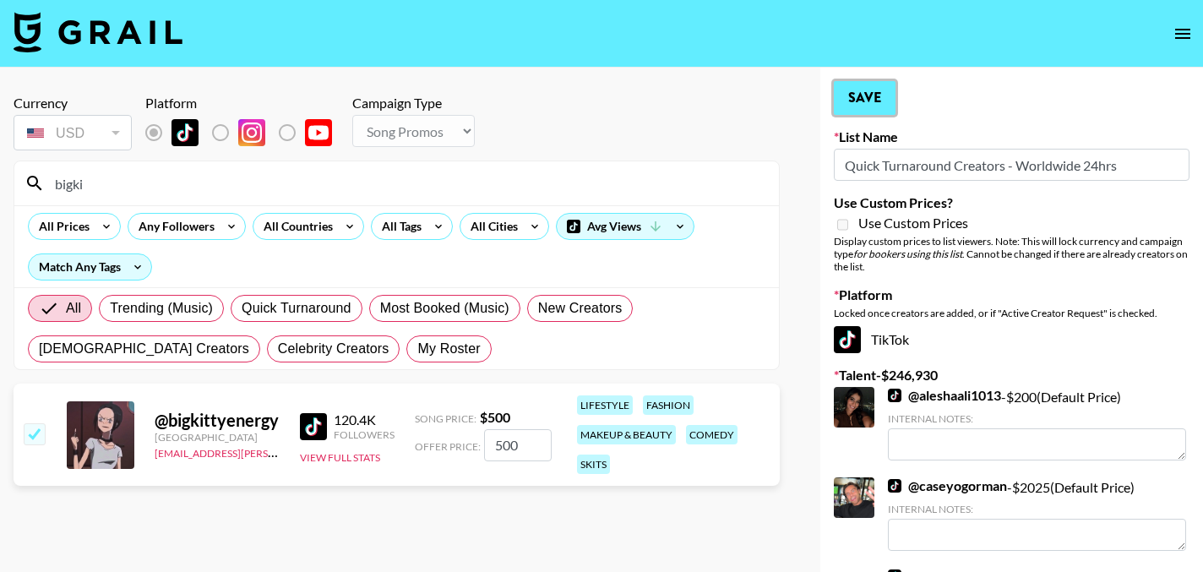
click at [865, 96] on button "Save" at bounding box center [865, 98] width 62 height 34
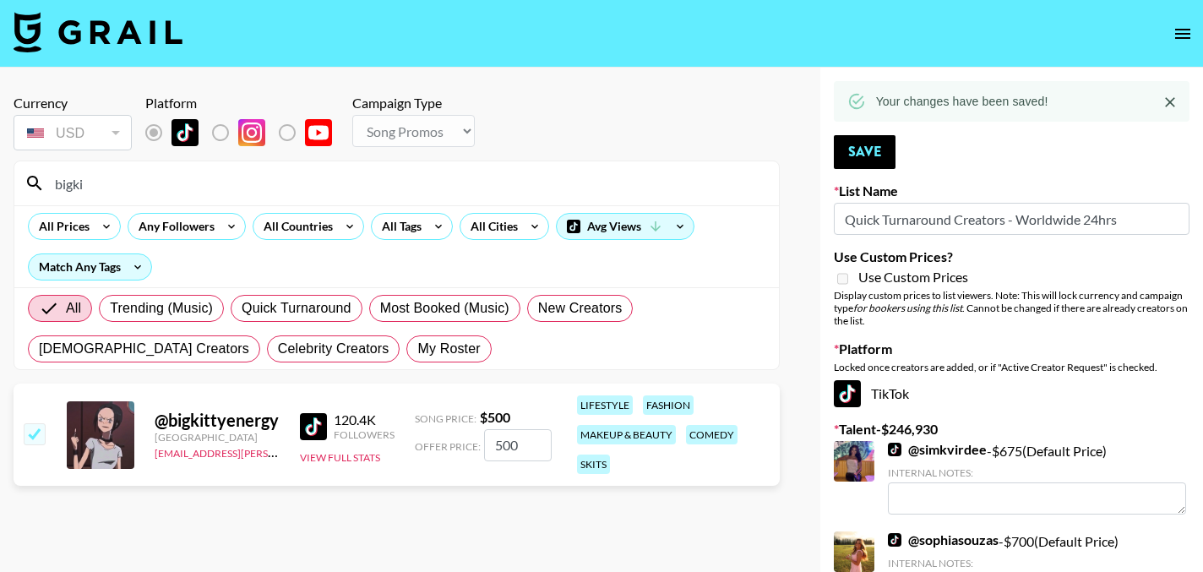
click at [233, 192] on input "bigki" at bounding box center [407, 183] width 724 height 27
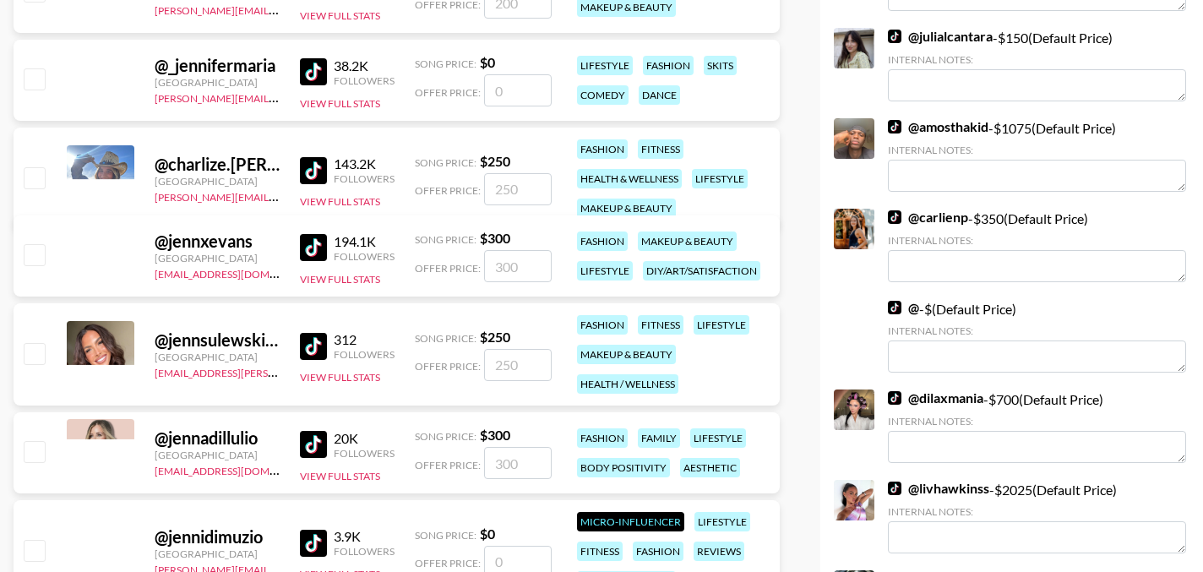
scroll to position [1246, 0]
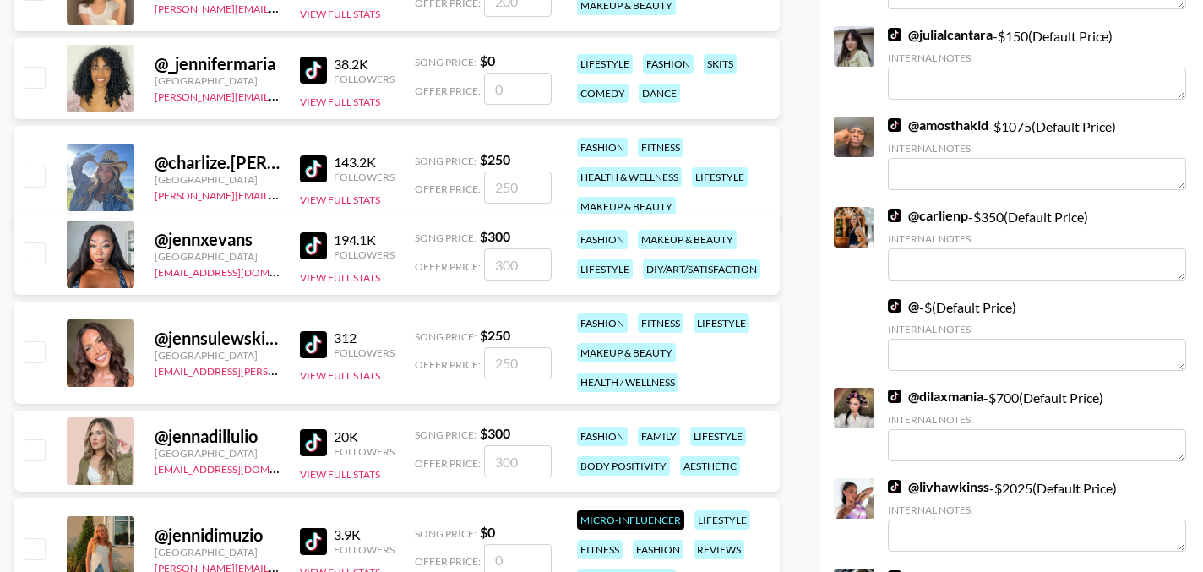
type input "jenn"
click at [41, 354] on input "checkbox" at bounding box center [34, 351] width 20 height 20
checkbox input "true"
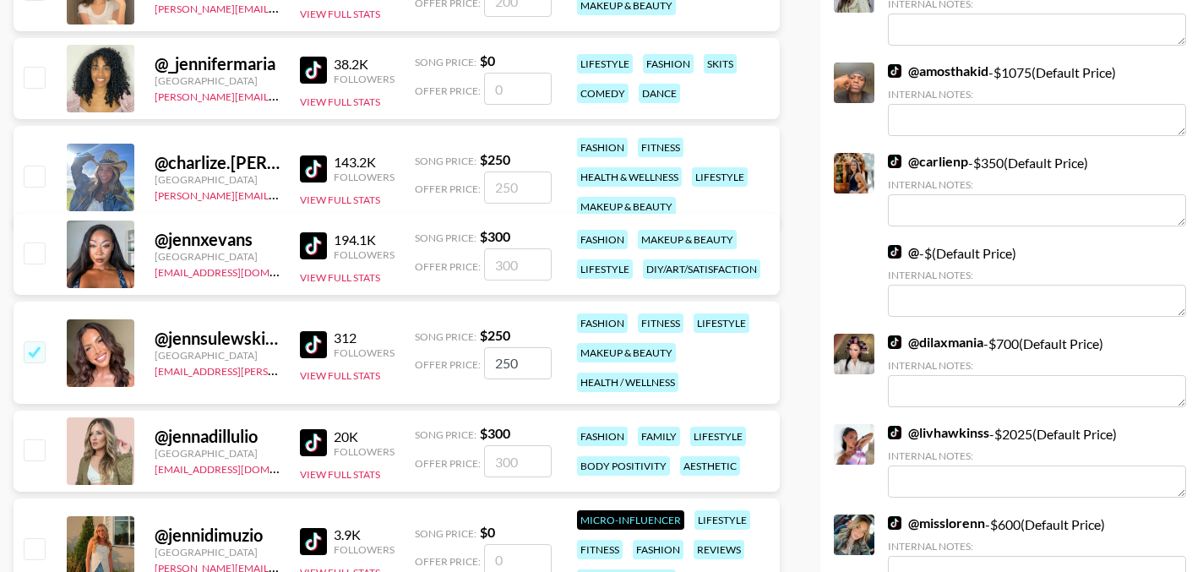
type input "250"
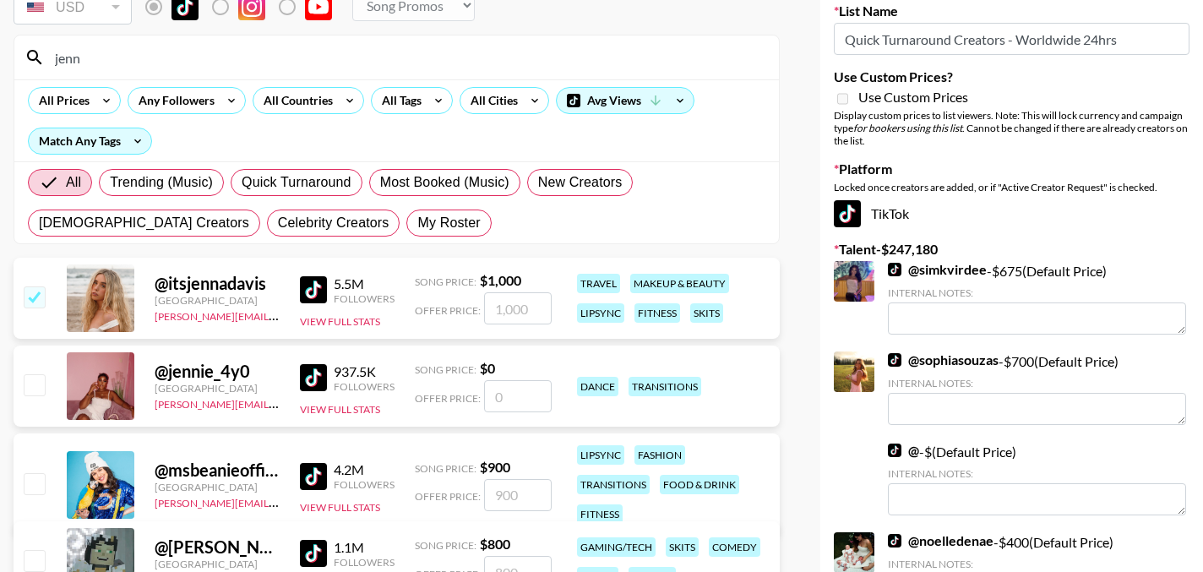
scroll to position [0, 0]
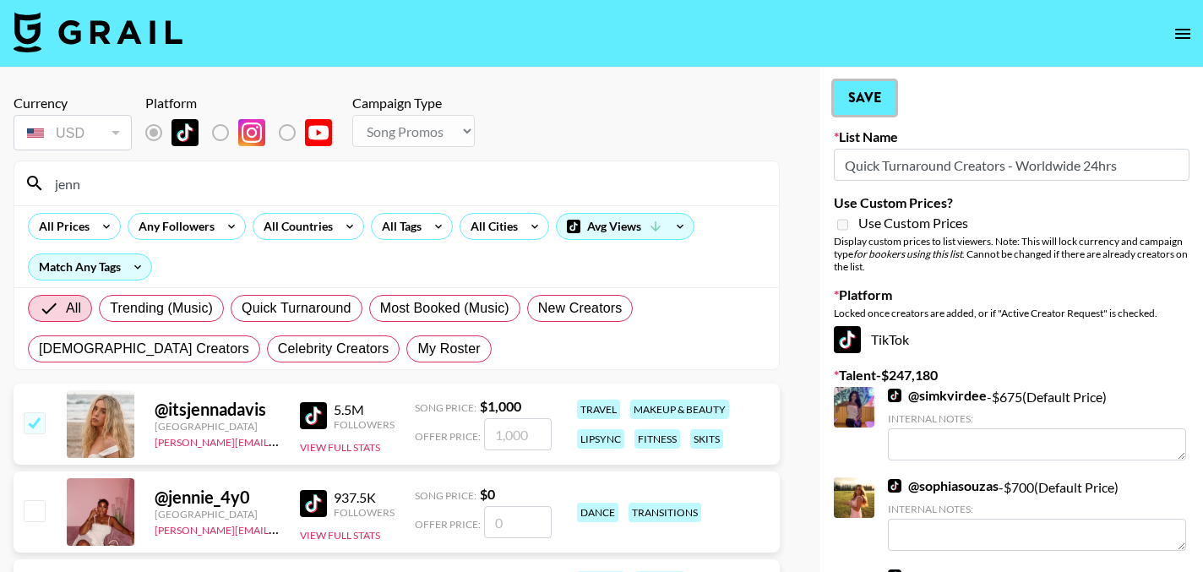
click at [877, 100] on button "Save" at bounding box center [865, 98] width 62 height 34
